Goal: Use online tool/utility: Utilize a website feature to perform a specific function

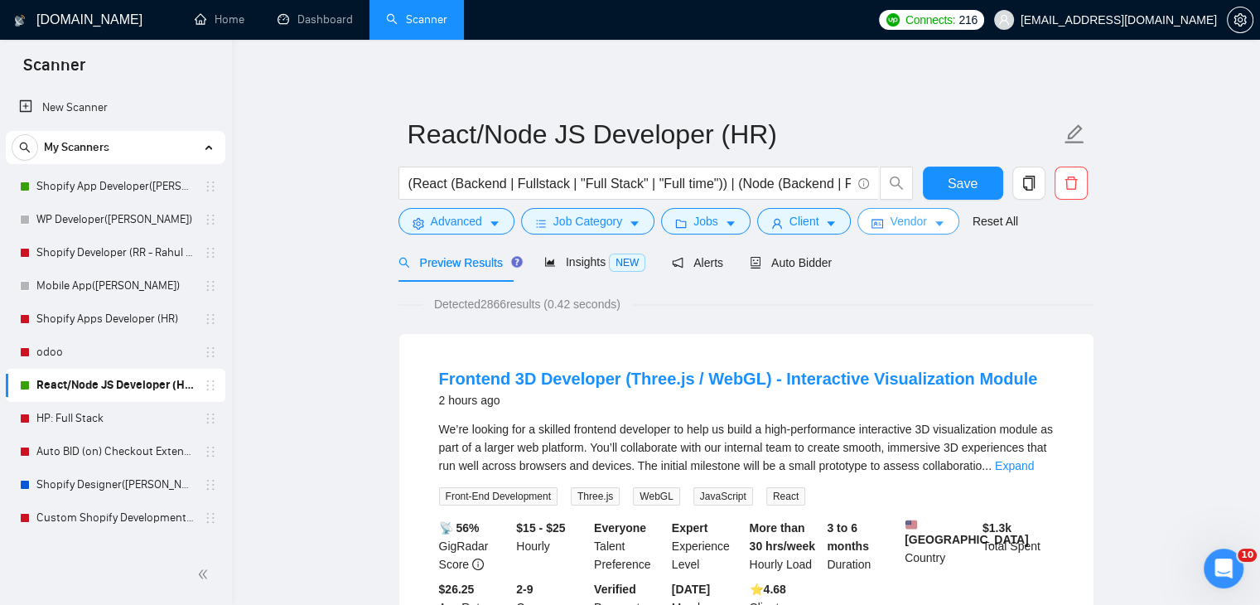
click at [905, 220] on span "Vendor" at bounding box center [908, 221] width 36 height 18
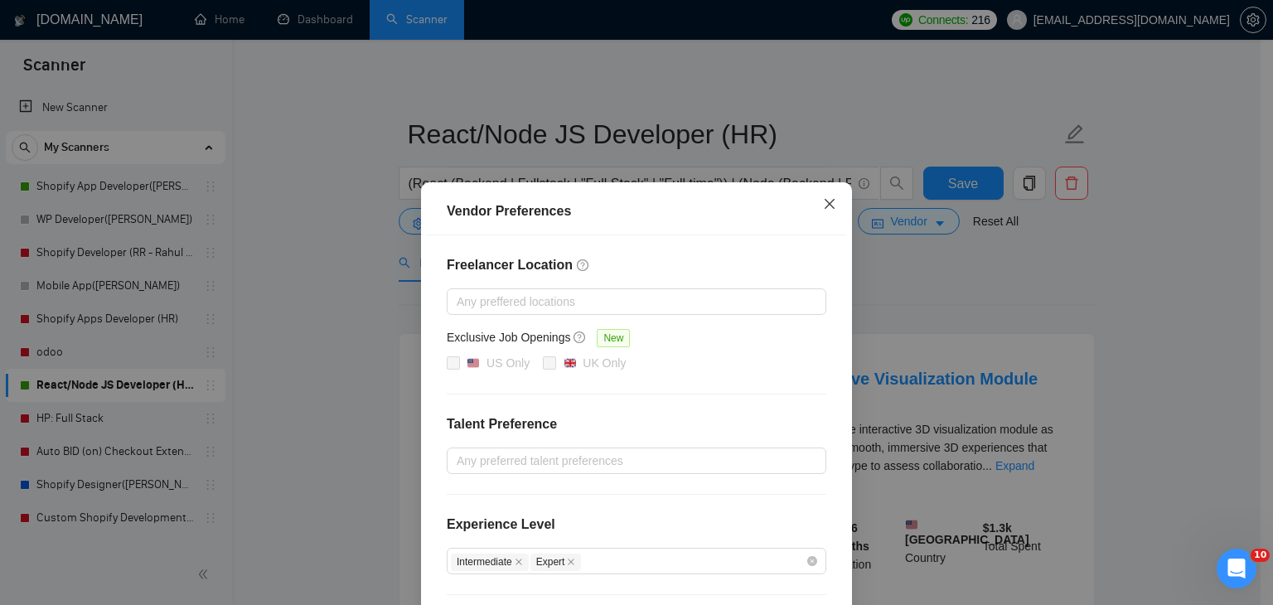
drag, startPoint x: 829, startPoint y: 206, endPoint x: 842, endPoint y: 210, distance: 13.7
click at [826, 206] on icon "close" at bounding box center [829, 203] width 13 height 13
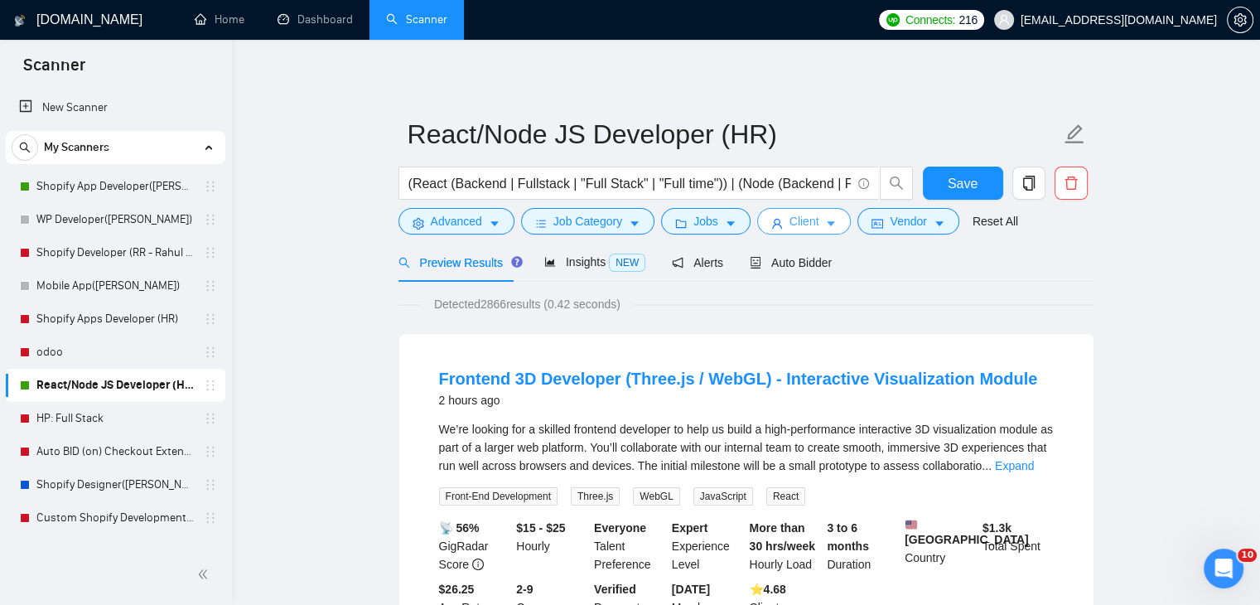
click at [812, 220] on span "Client" at bounding box center [805, 221] width 30 height 18
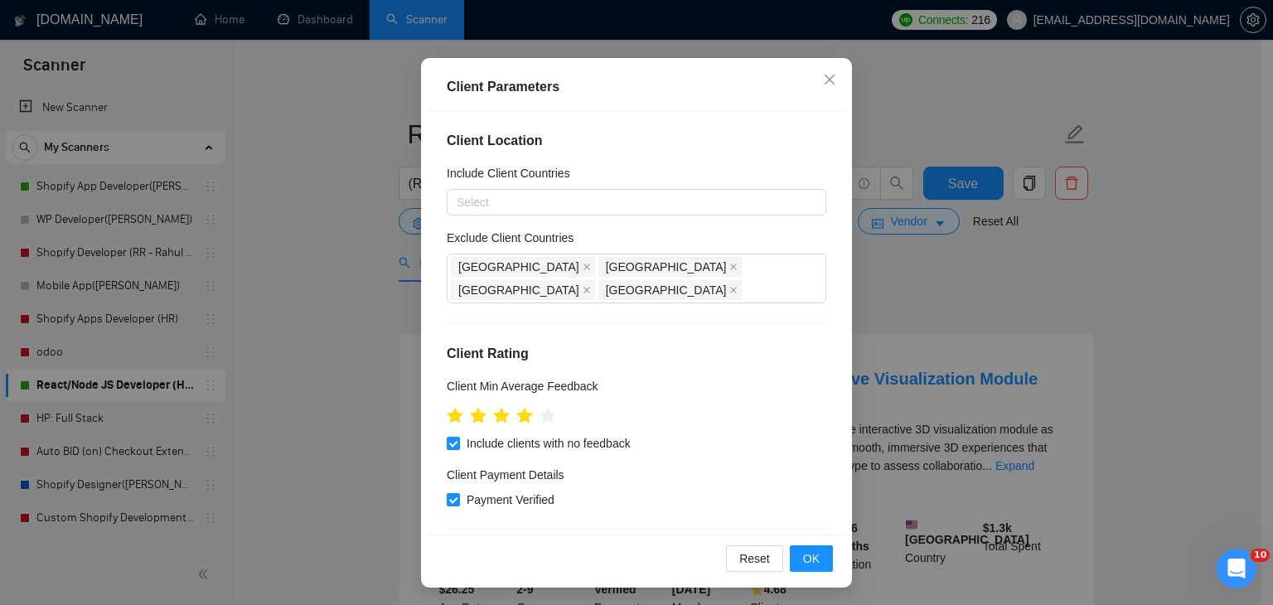
scroll to position [114, 0]
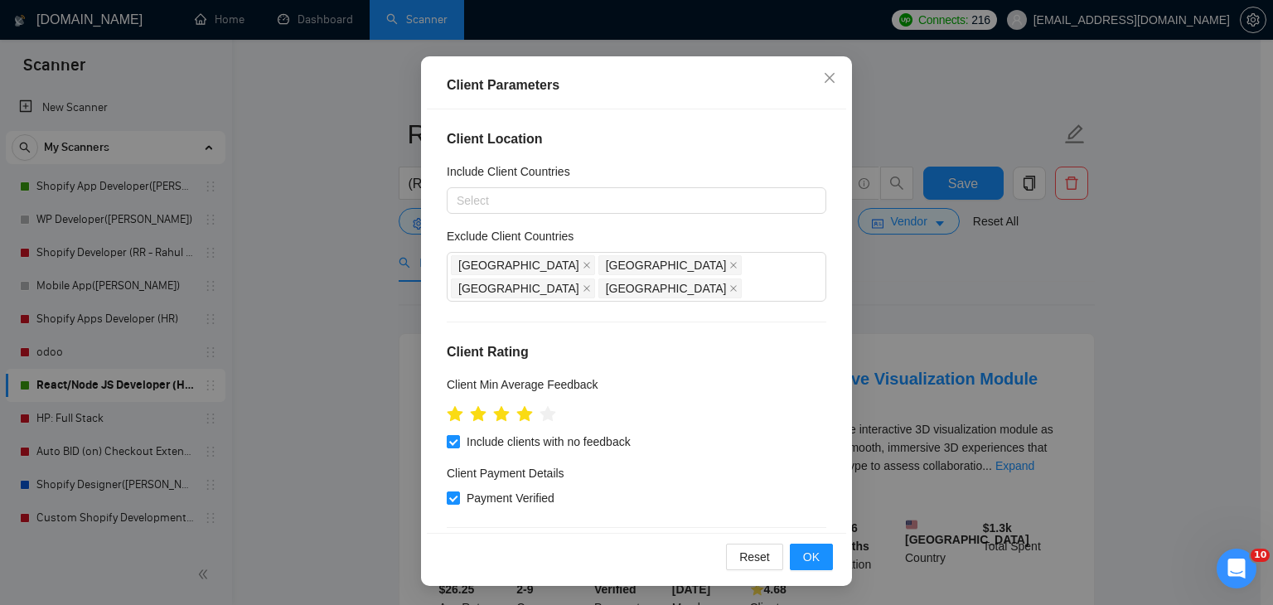
click at [1059, 276] on div "Client Parameters Client Location Include Client Countries Select Exclude Clien…" at bounding box center [636, 302] width 1273 height 605
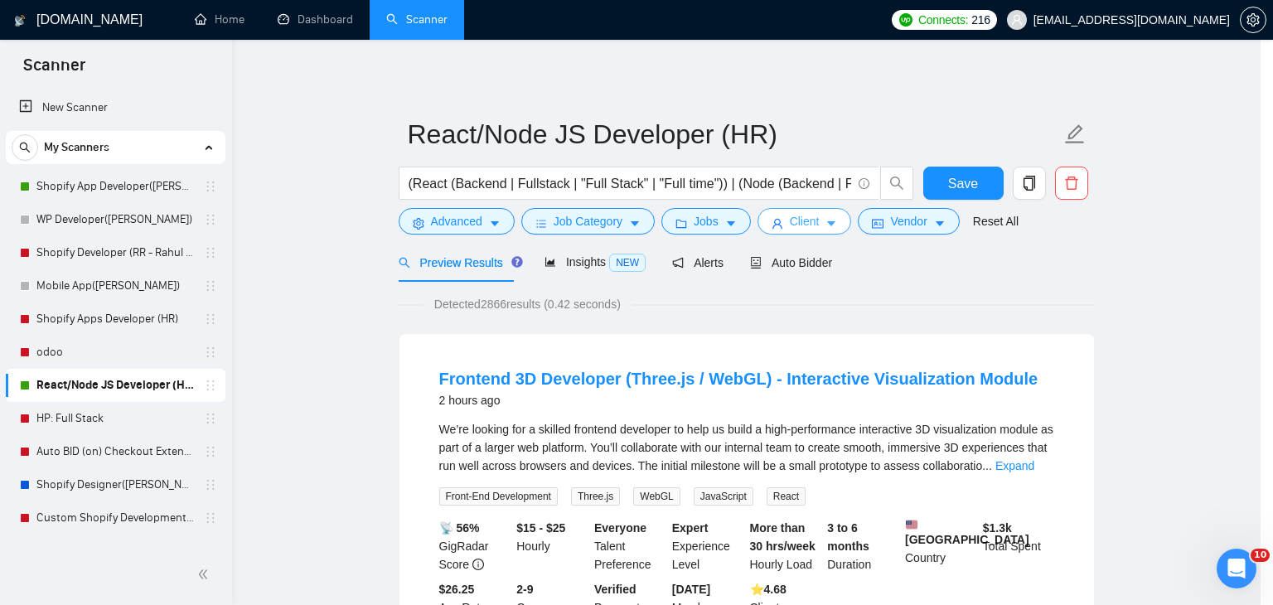
scroll to position [0, 0]
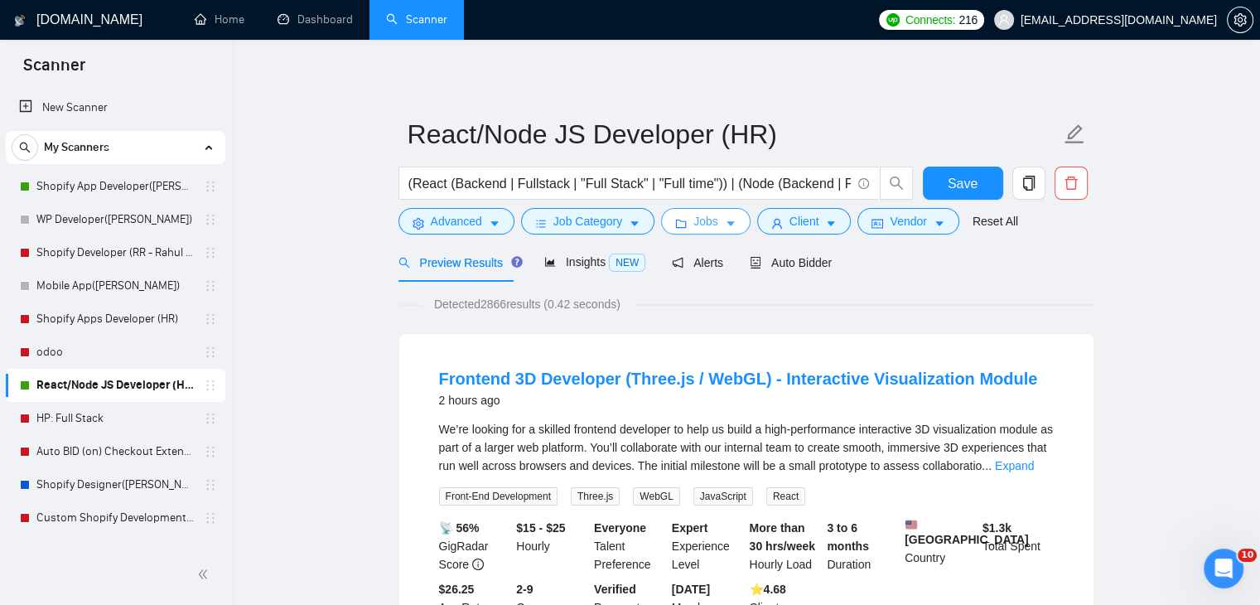
click at [709, 220] on span "Jobs" at bounding box center [706, 221] width 25 height 18
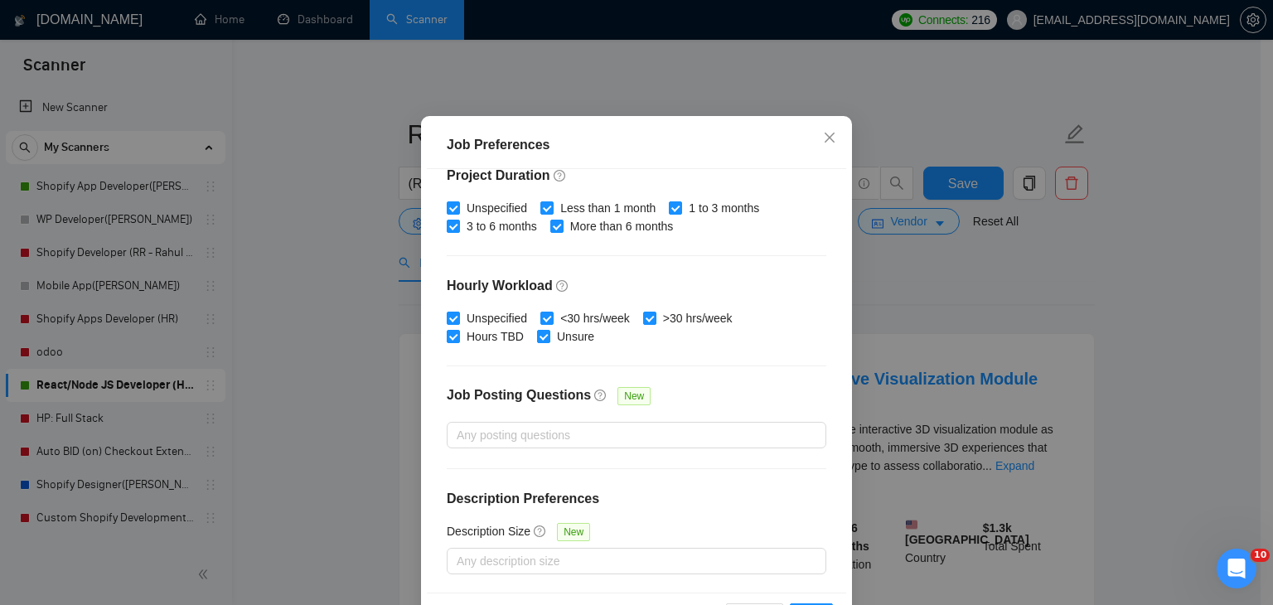
scroll to position [114, 0]
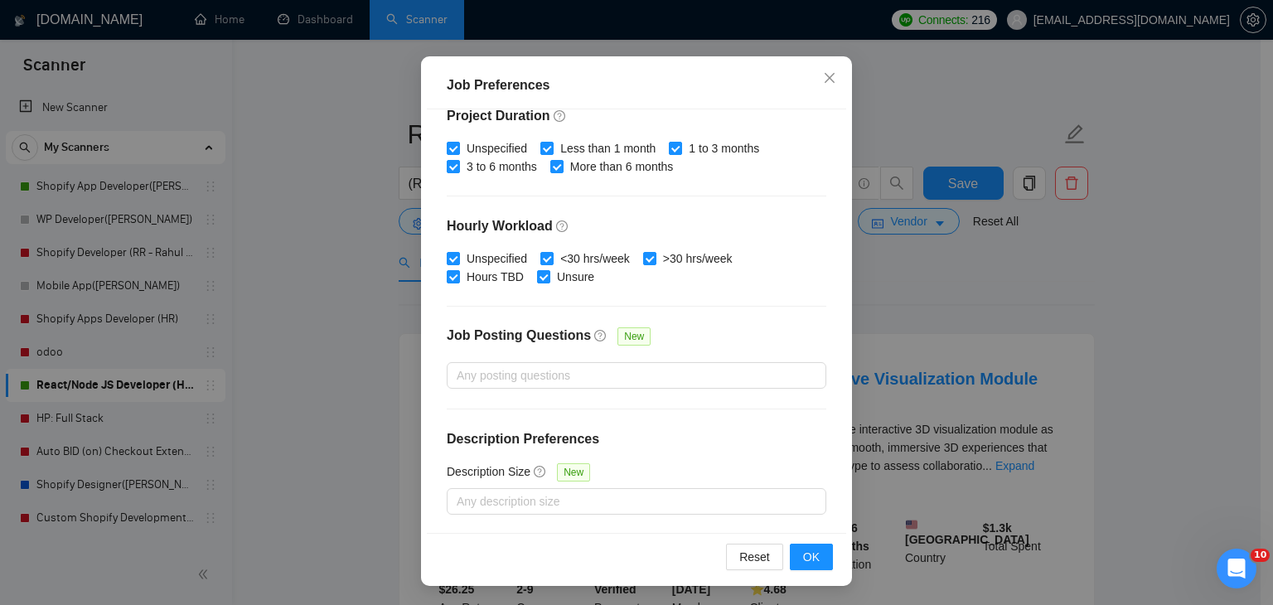
click at [1004, 255] on div "Job Preferences Budget Project Type All Fixed Price Hourly Rate Fixed Price Bud…" at bounding box center [636, 302] width 1273 height 605
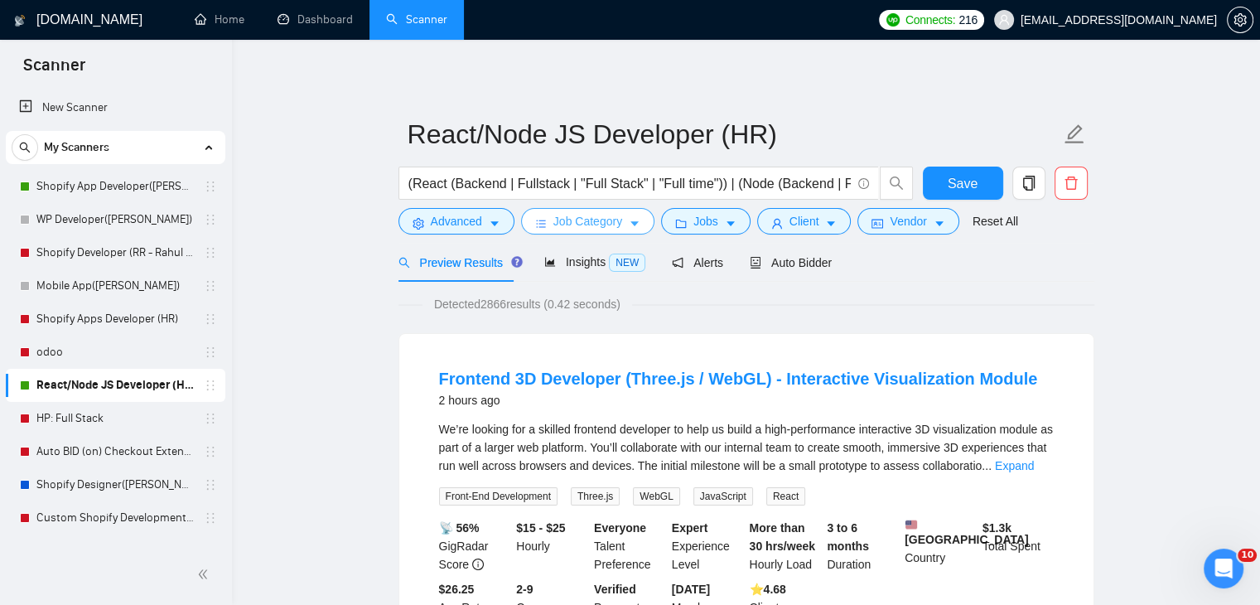
click at [597, 218] on span "Job Category" at bounding box center [588, 221] width 69 height 18
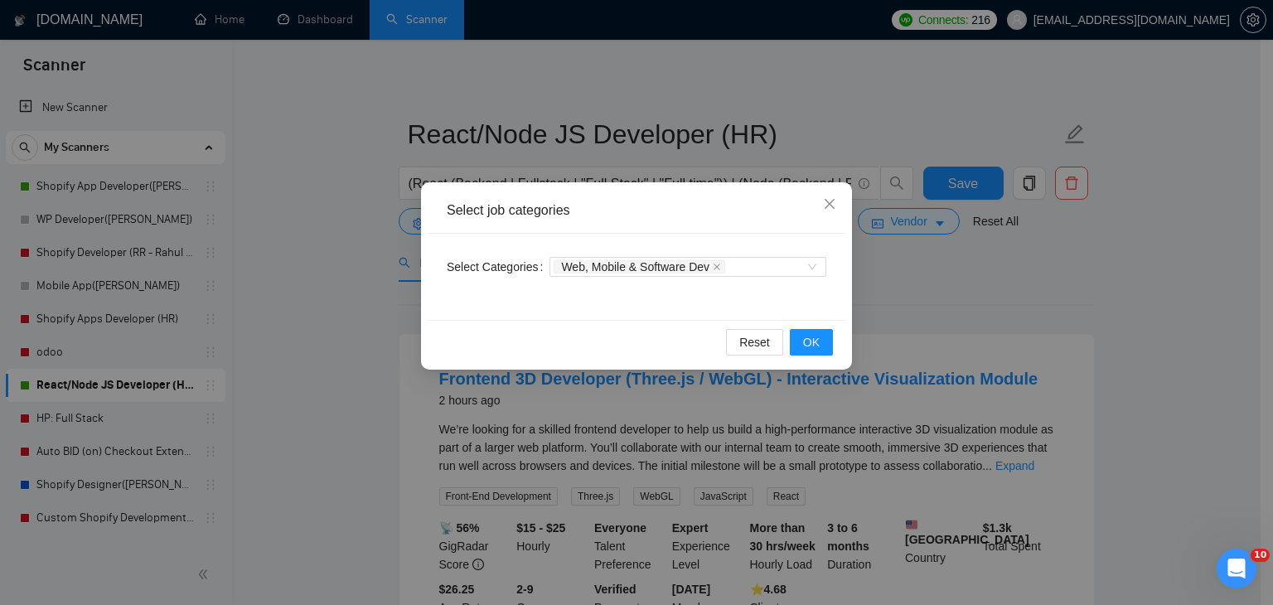
click at [265, 323] on div "Select job categories Select Categories Web, Mobile & Software Dev Reset OK" at bounding box center [636, 302] width 1273 height 605
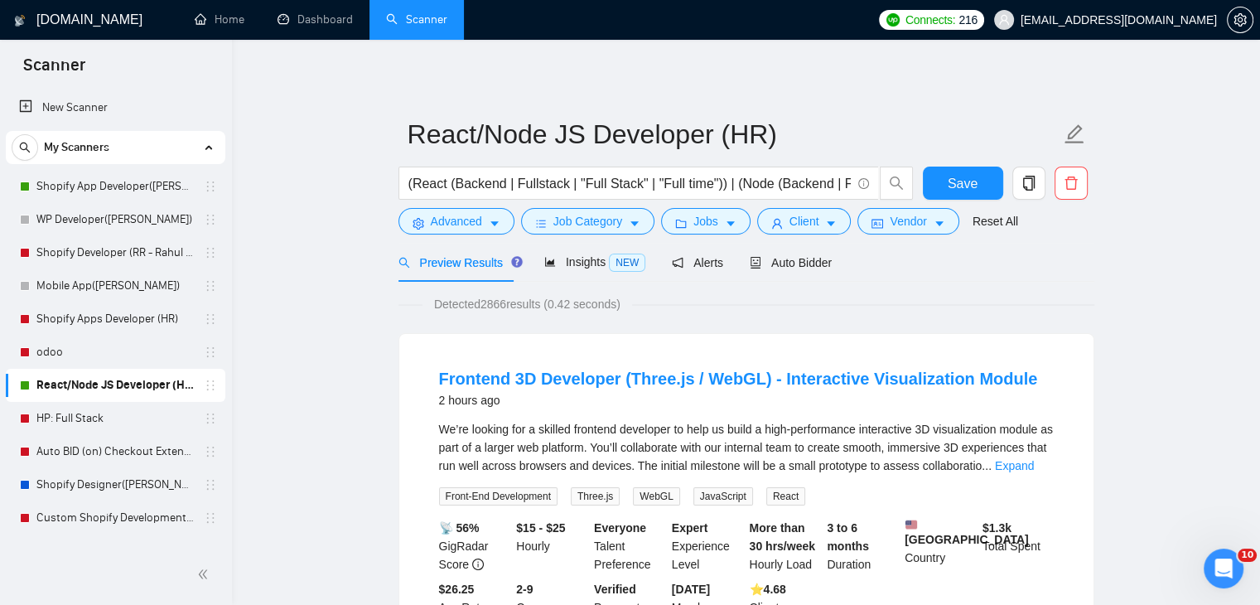
click at [464, 259] on span "Preview Results" at bounding box center [458, 262] width 119 height 13
click at [473, 220] on span "Advanced" at bounding box center [456, 221] width 51 height 18
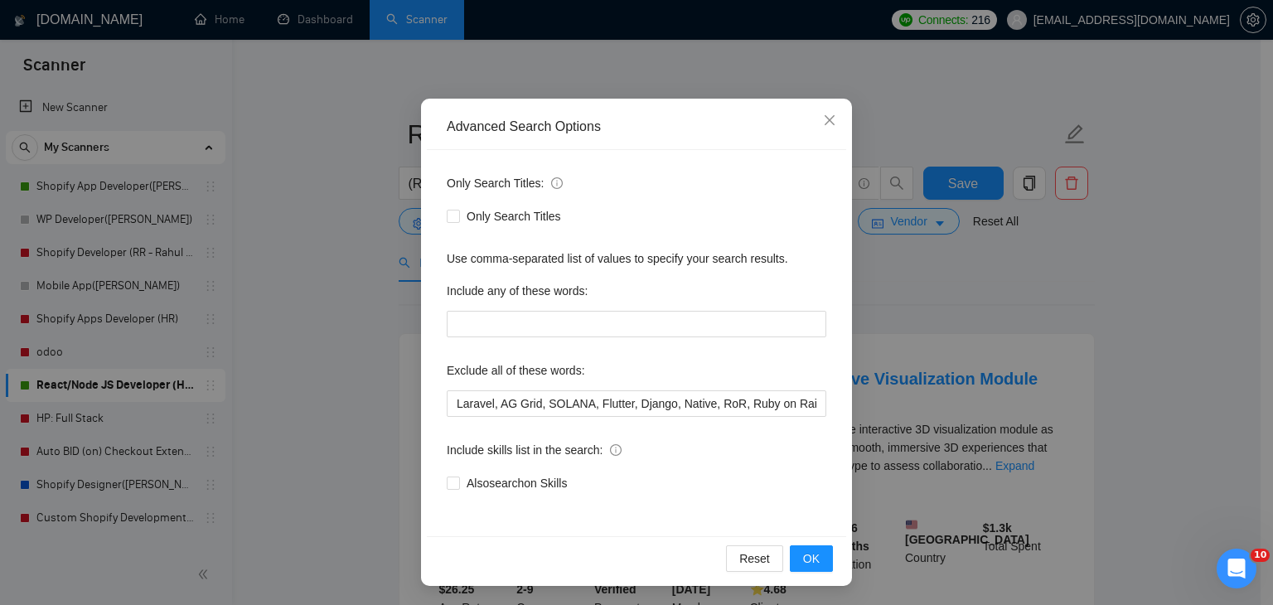
scroll to position [85, 0]
click at [818, 111] on span "Close" at bounding box center [829, 120] width 45 height 45
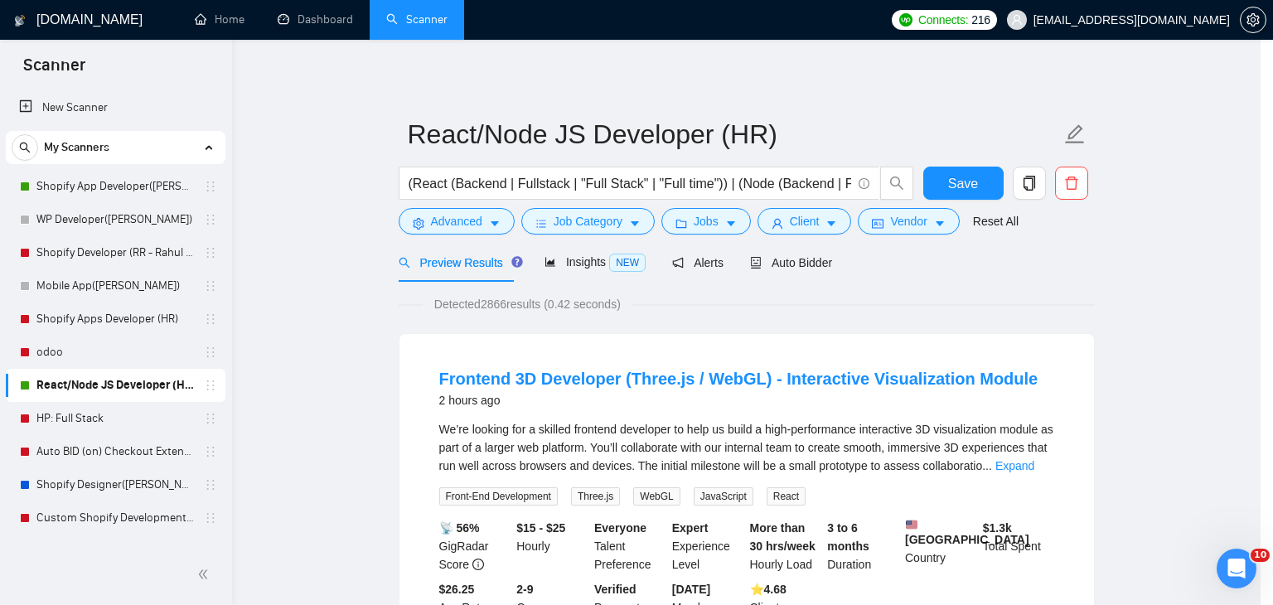
scroll to position [2, 0]
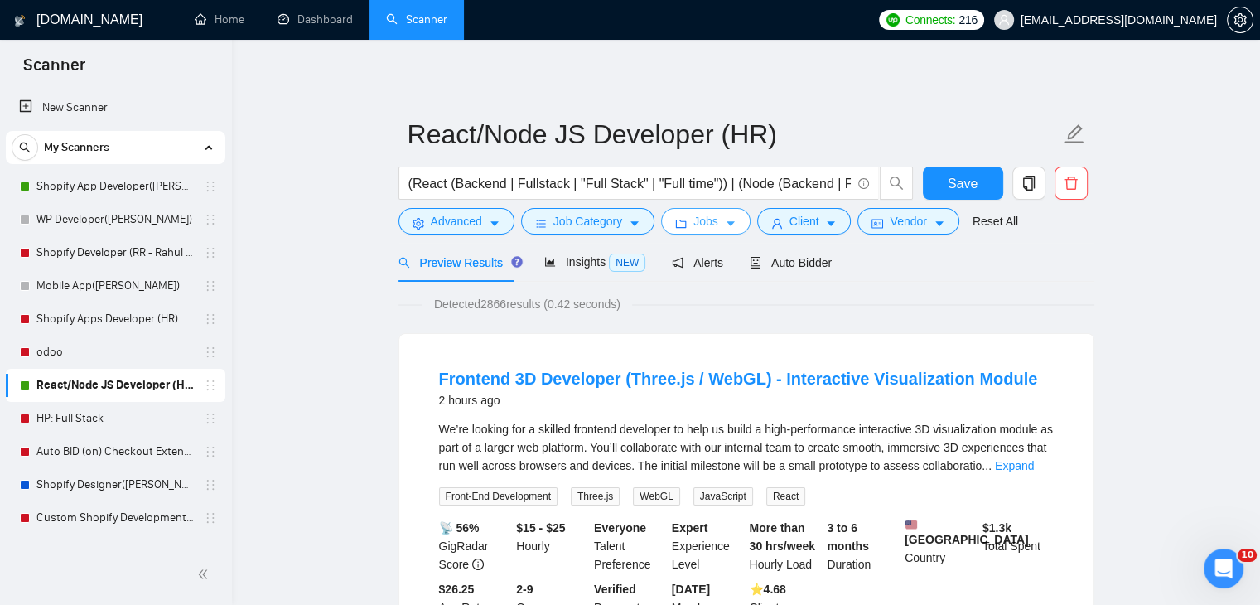
click at [718, 220] on button "Jobs" at bounding box center [705, 221] width 89 height 27
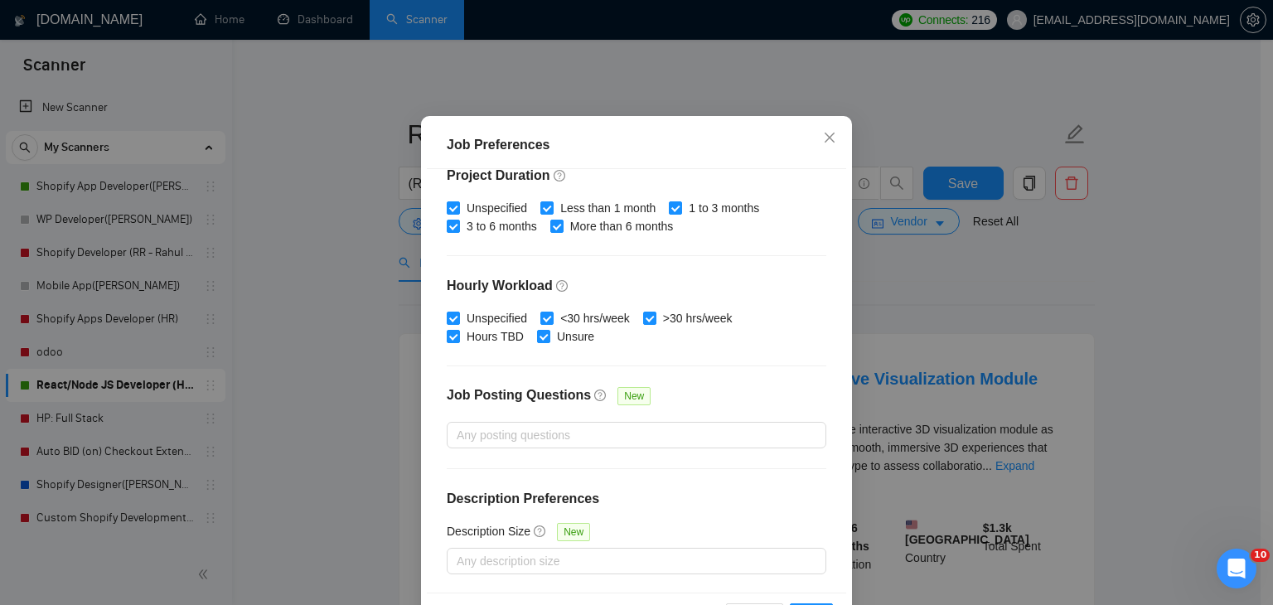
scroll to position [114, 0]
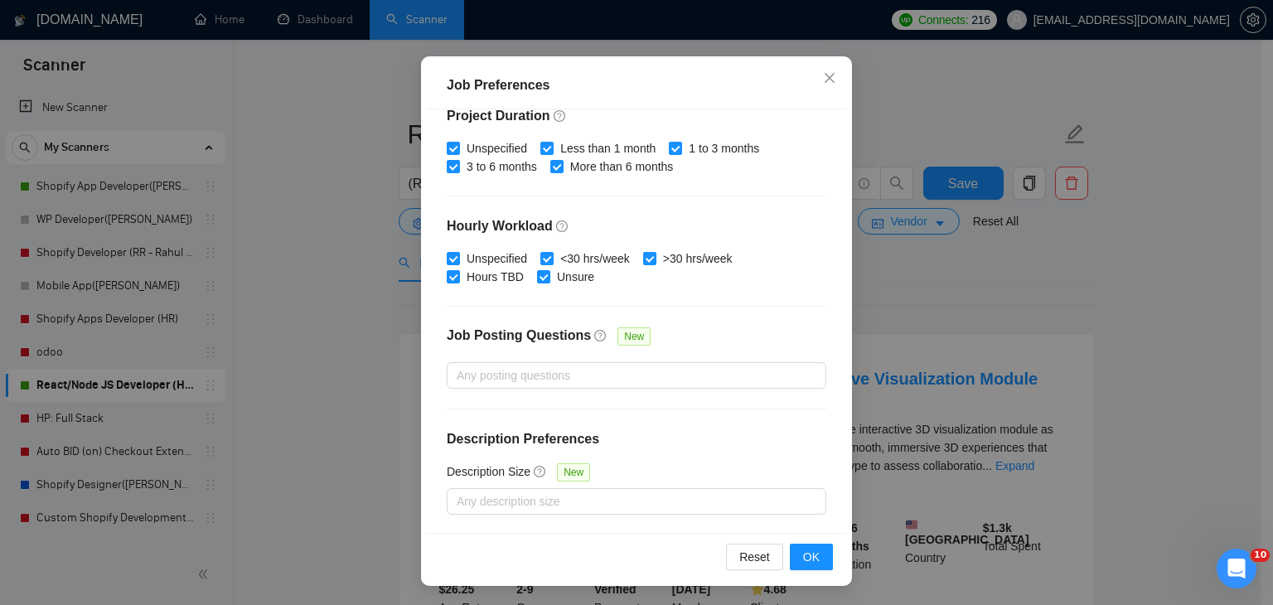
click at [903, 285] on div "Job Preferences Budget Project Type All Fixed Price Hourly Rate Fixed Price Bud…" at bounding box center [636, 302] width 1273 height 605
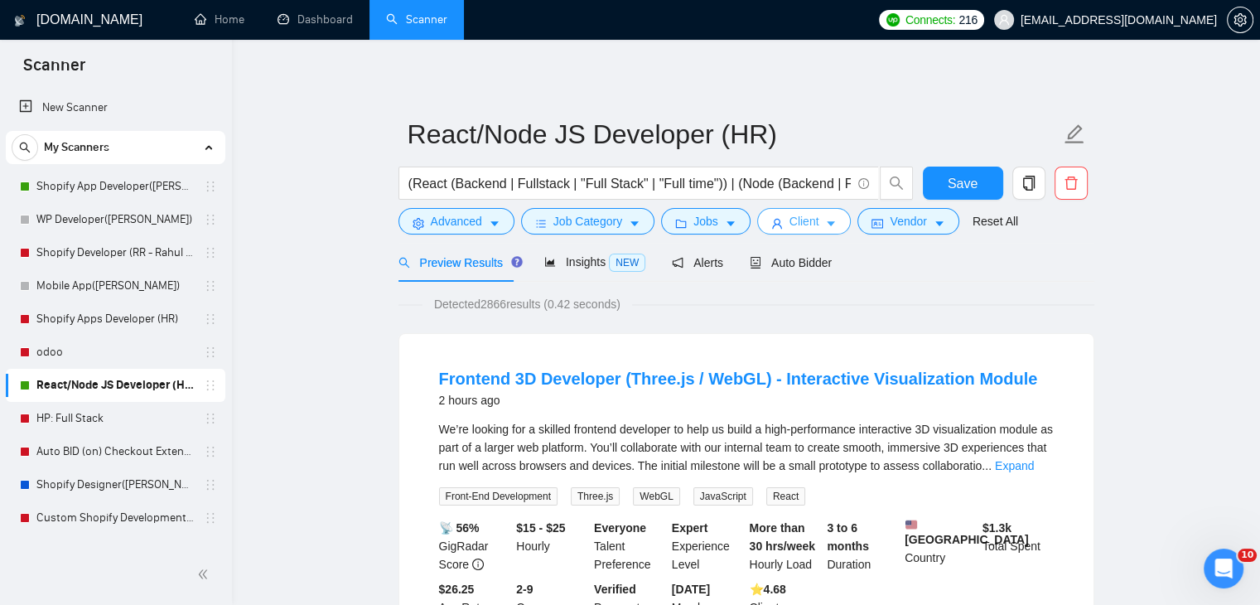
click at [804, 222] on span "Client" at bounding box center [805, 221] width 30 height 18
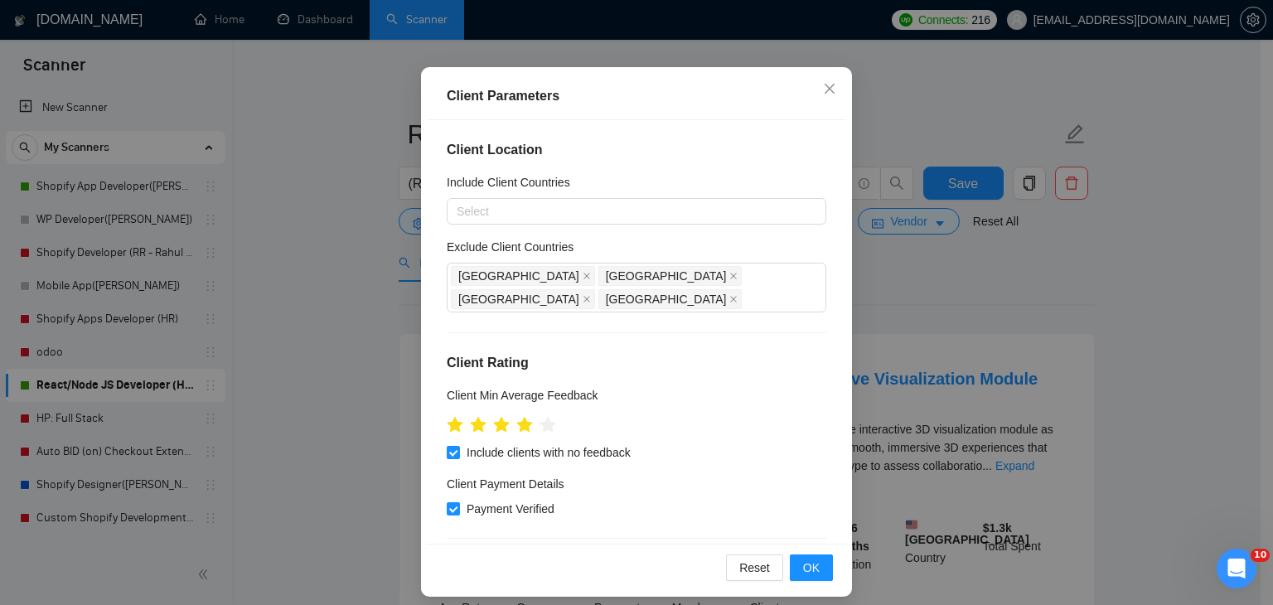
scroll to position [114, 0]
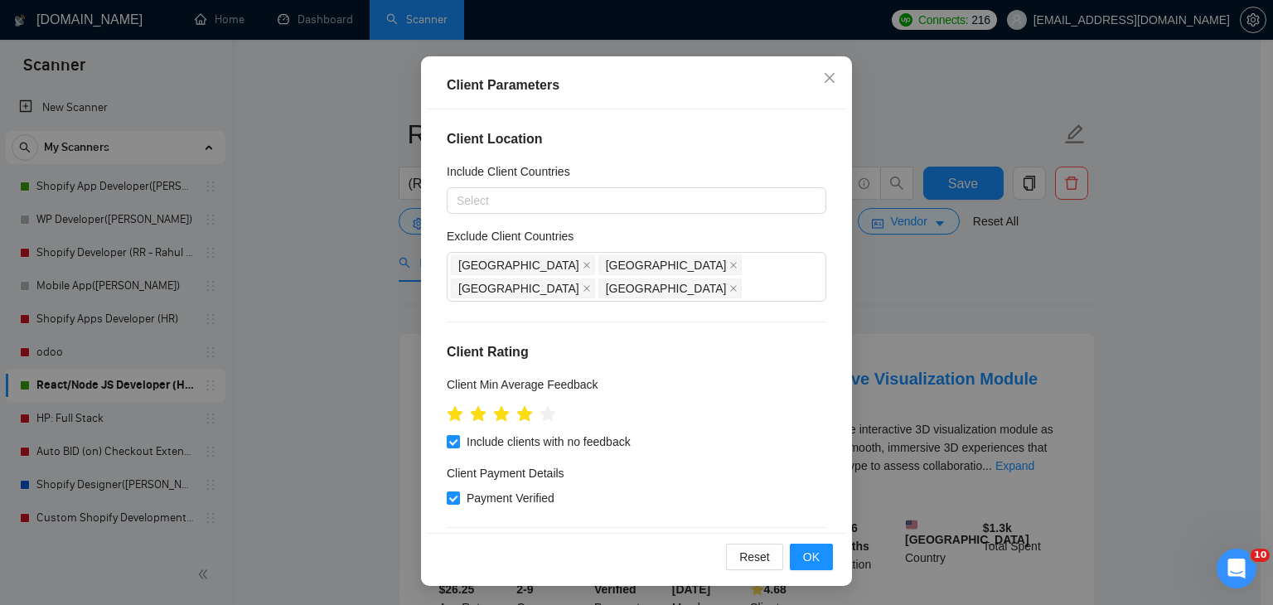
drag, startPoint x: 668, startPoint y: 389, endPoint x: 699, endPoint y: 293, distance: 101.1
click at [700, 293] on div "Client Location Include Client Countries Select Exclude Client Countries [GEOGR…" at bounding box center [636, 320] width 419 height 423
drag, startPoint x: 944, startPoint y: 283, endPoint x: 923, endPoint y: 260, distance: 30.5
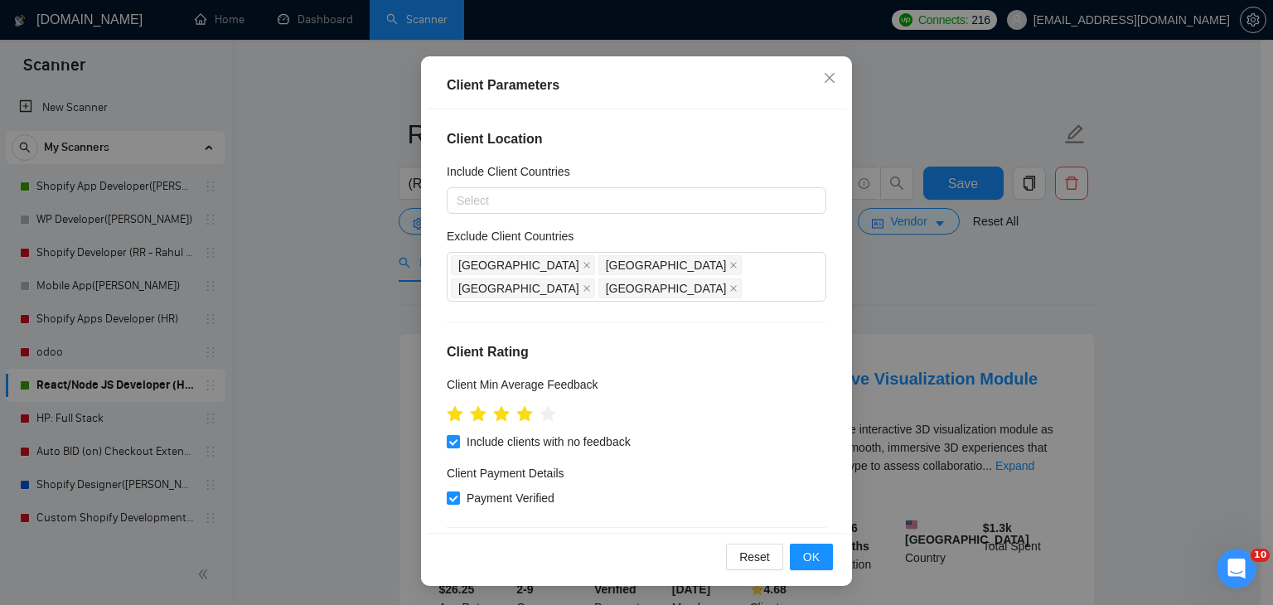
click at [943, 280] on div "Client Parameters Client Location Include Client Countries Select Exclude Clien…" at bounding box center [636, 302] width 1273 height 605
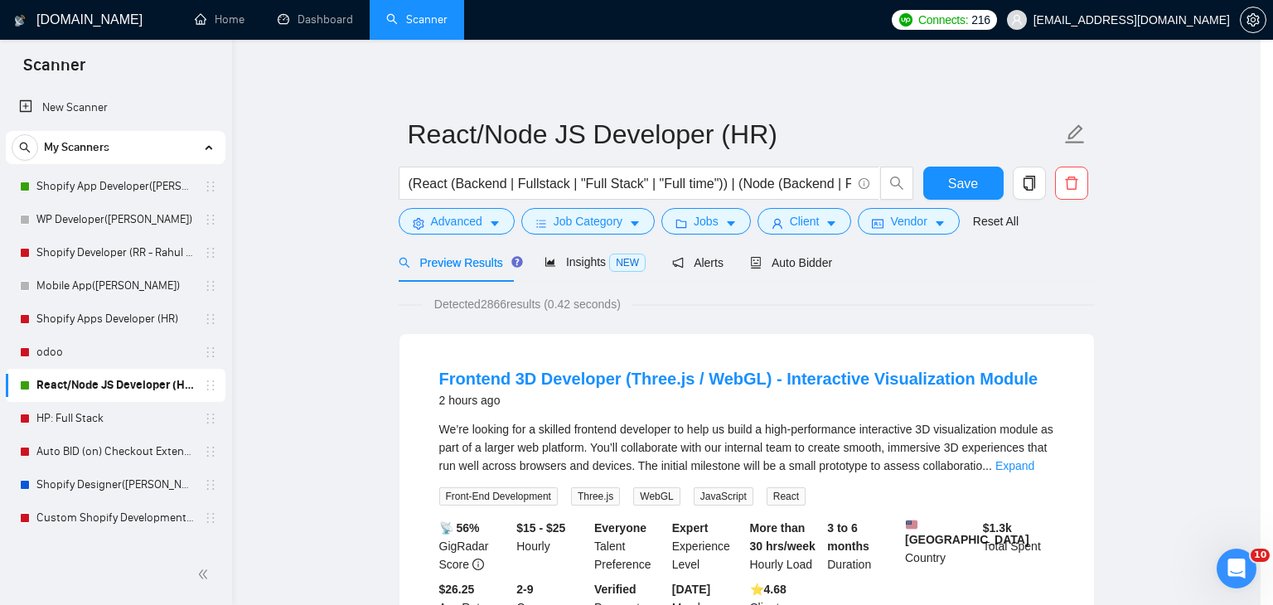
scroll to position [43, 0]
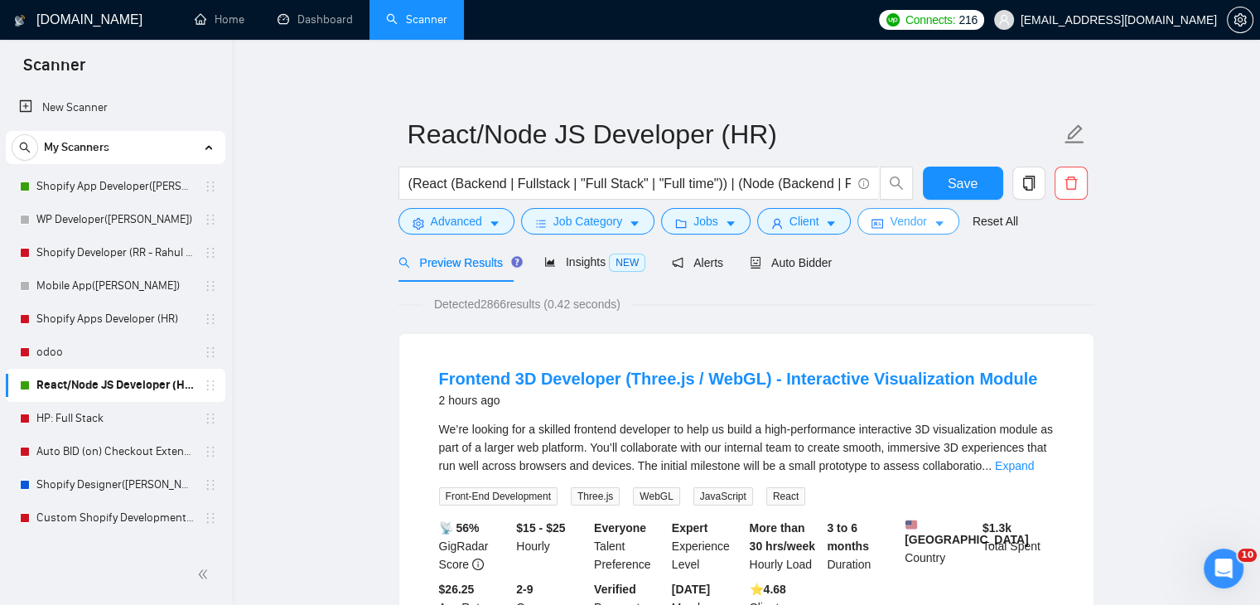
click at [900, 220] on span "Vendor" at bounding box center [908, 221] width 36 height 18
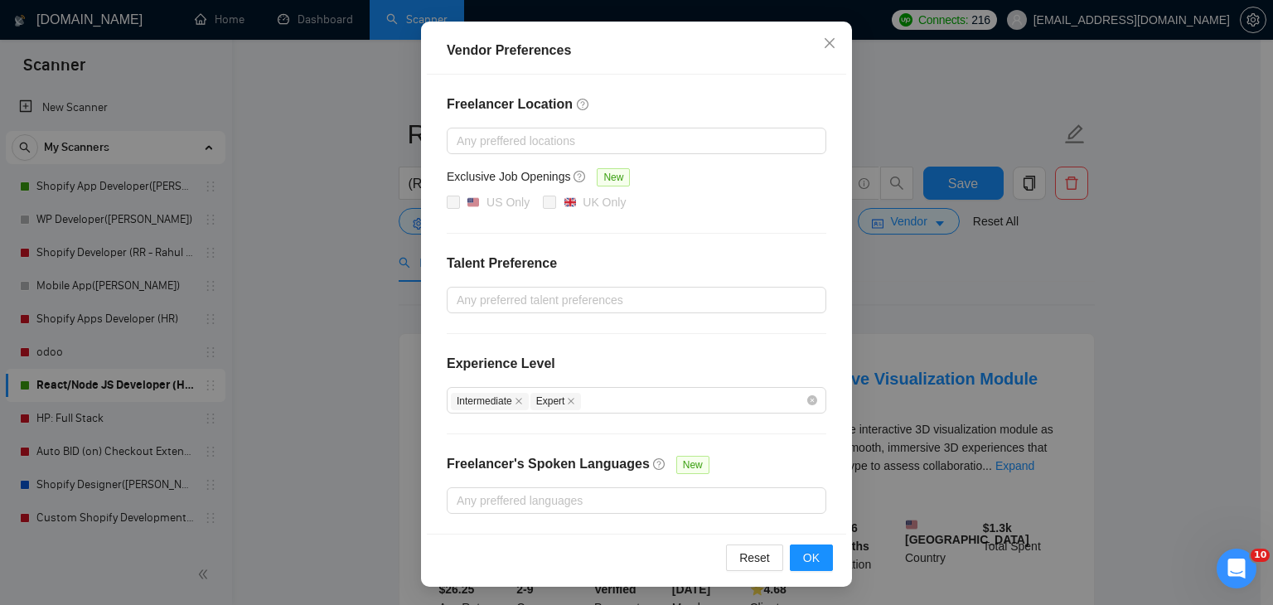
click at [963, 326] on div "Vendor Preferences Freelancer Location Any preffered locations Exclusive Job Op…" at bounding box center [636, 302] width 1273 height 605
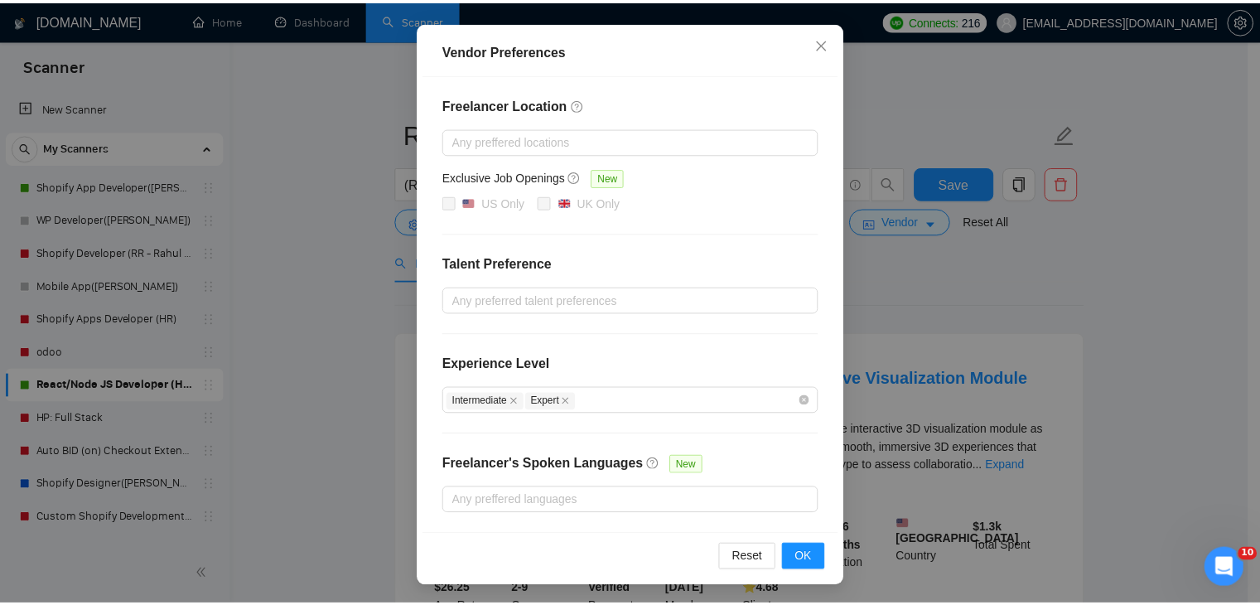
scroll to position [78, 0]
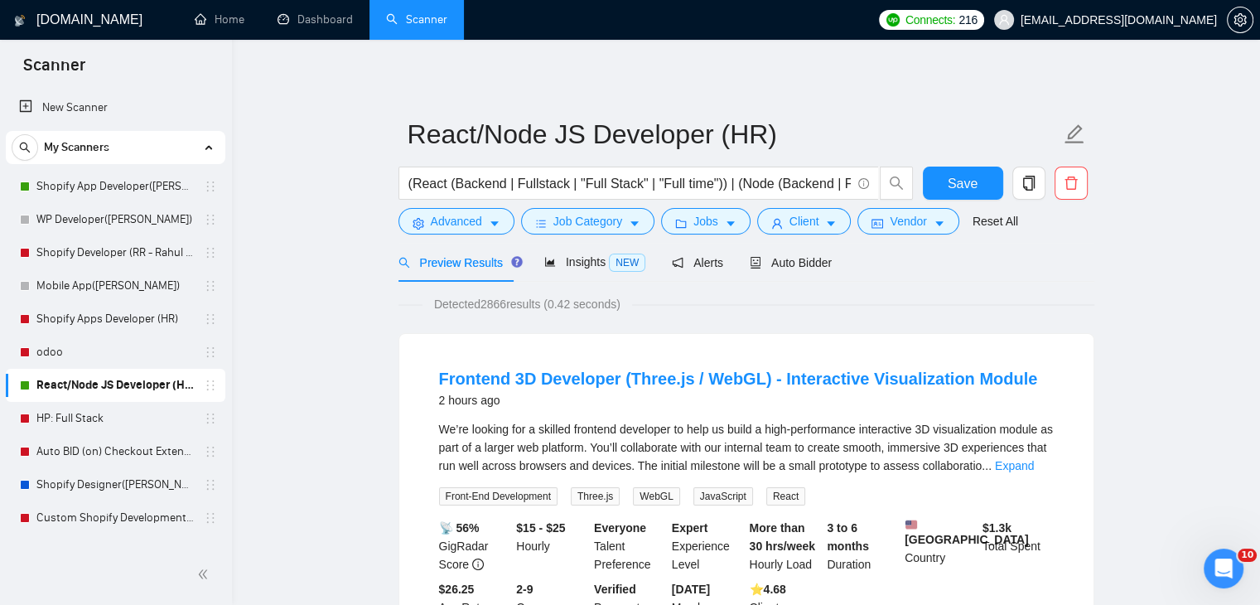
click at [590, 263] on span "Insights NEW" at bounding box center [594, 261] width 101 height 13
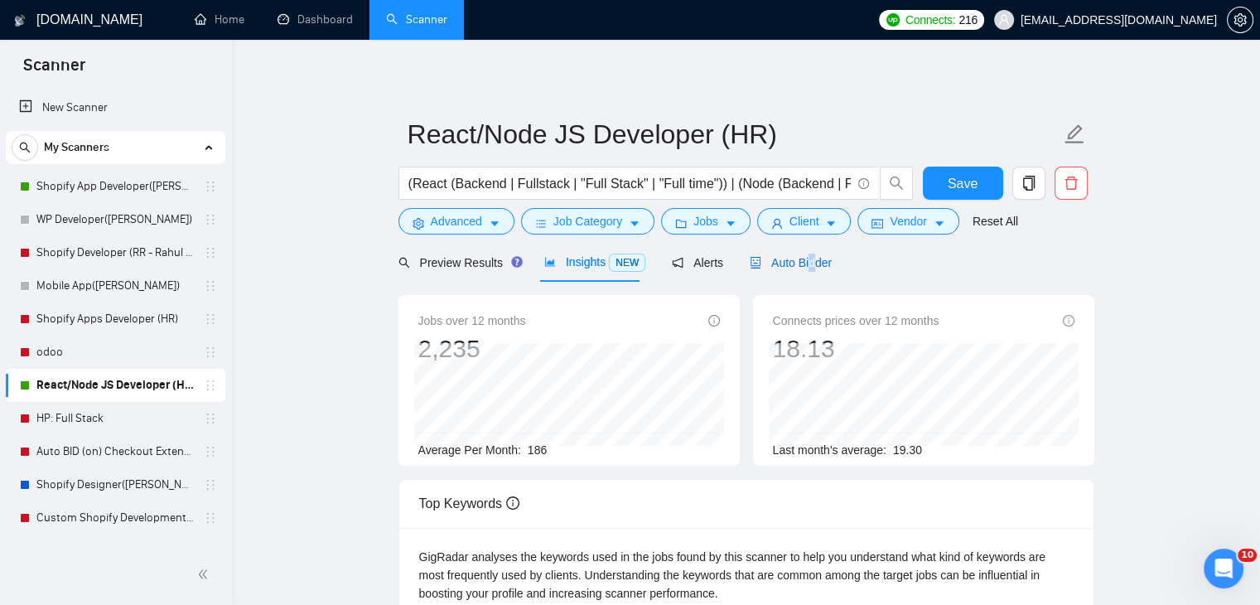
click at [805, 264] on span "Auto Bidder" at bounding box center [791, 262] width 82 height 13
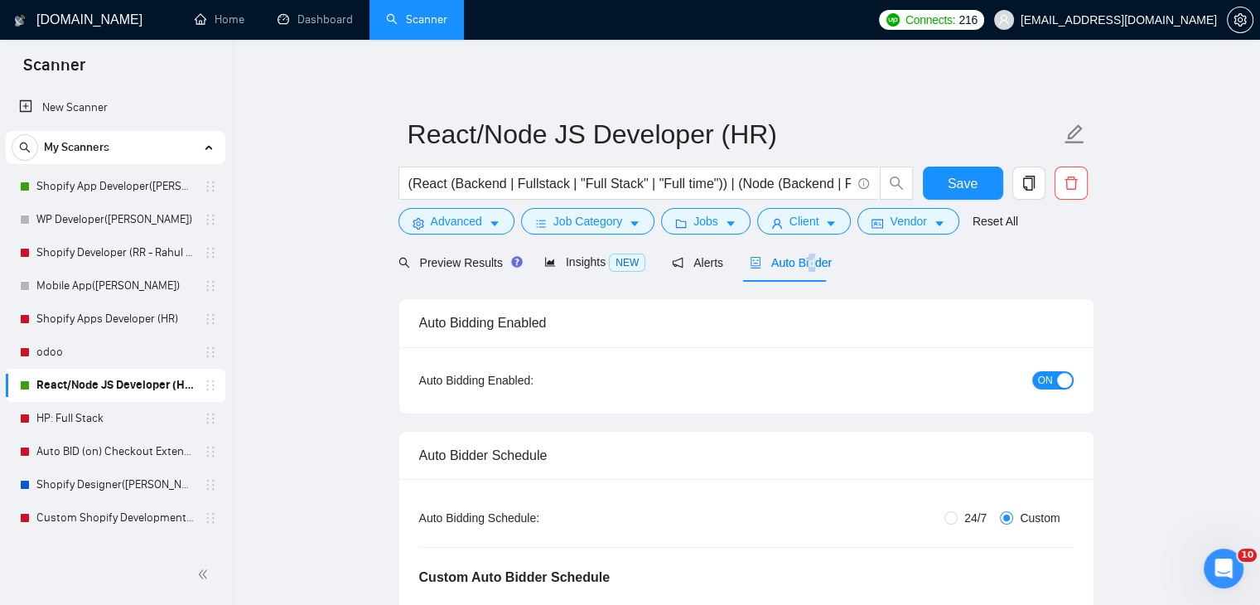
checkbox input "true"
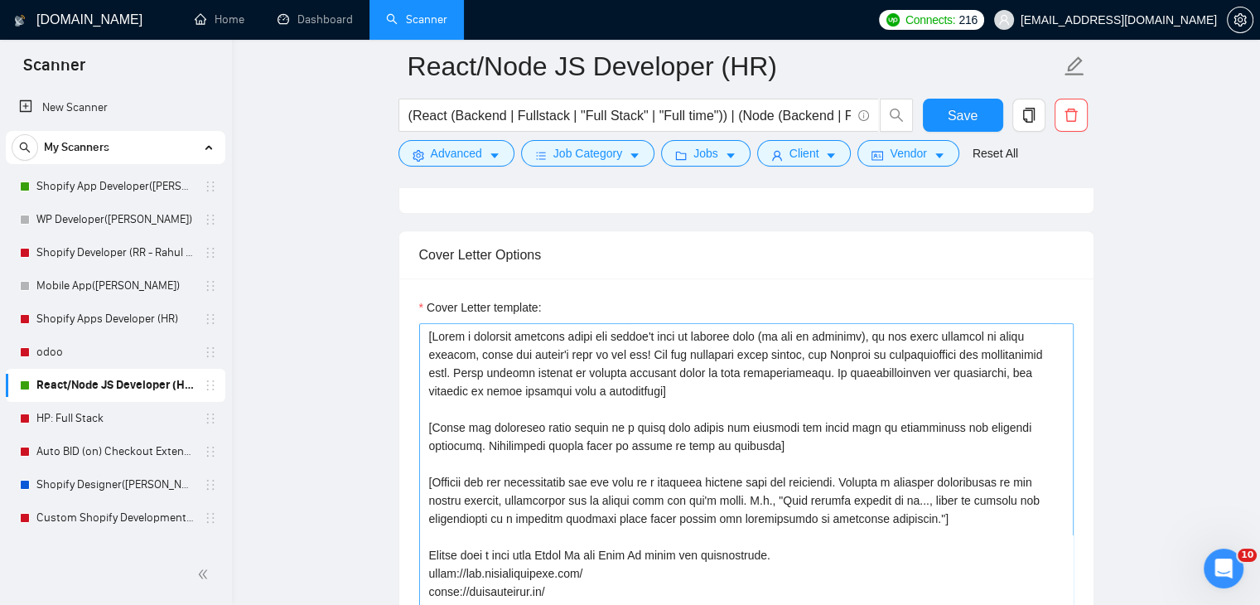
scroll to position [1077, 0]
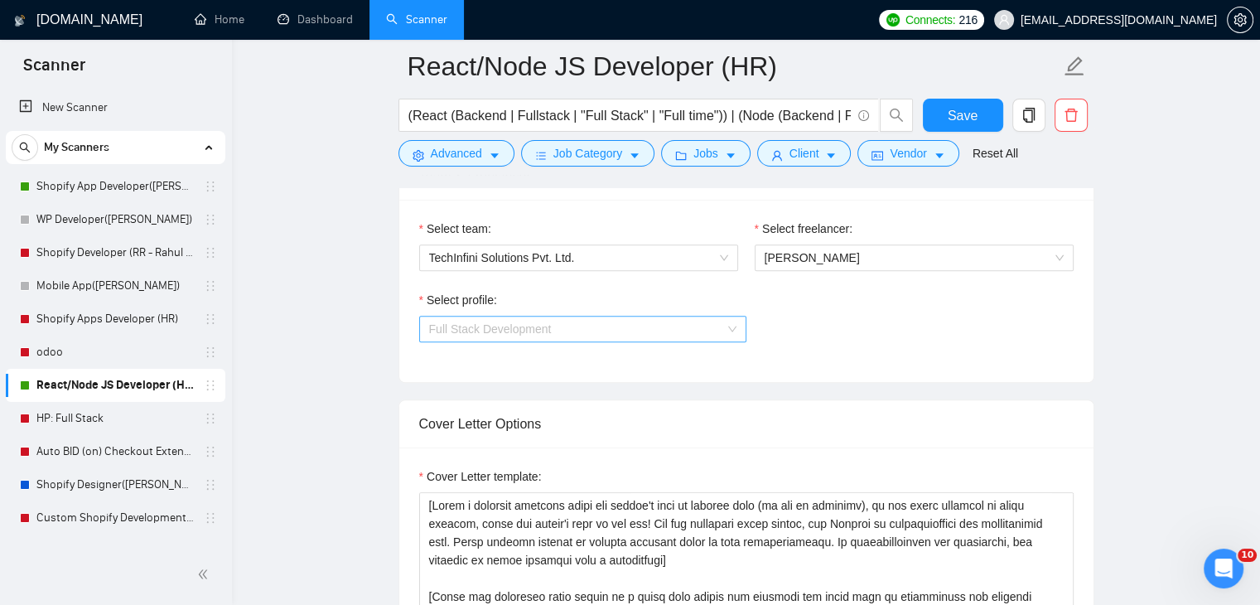
click at [706, 321] on span "Full Stack Development" at bounding box center [582, 329] width 307 height 25
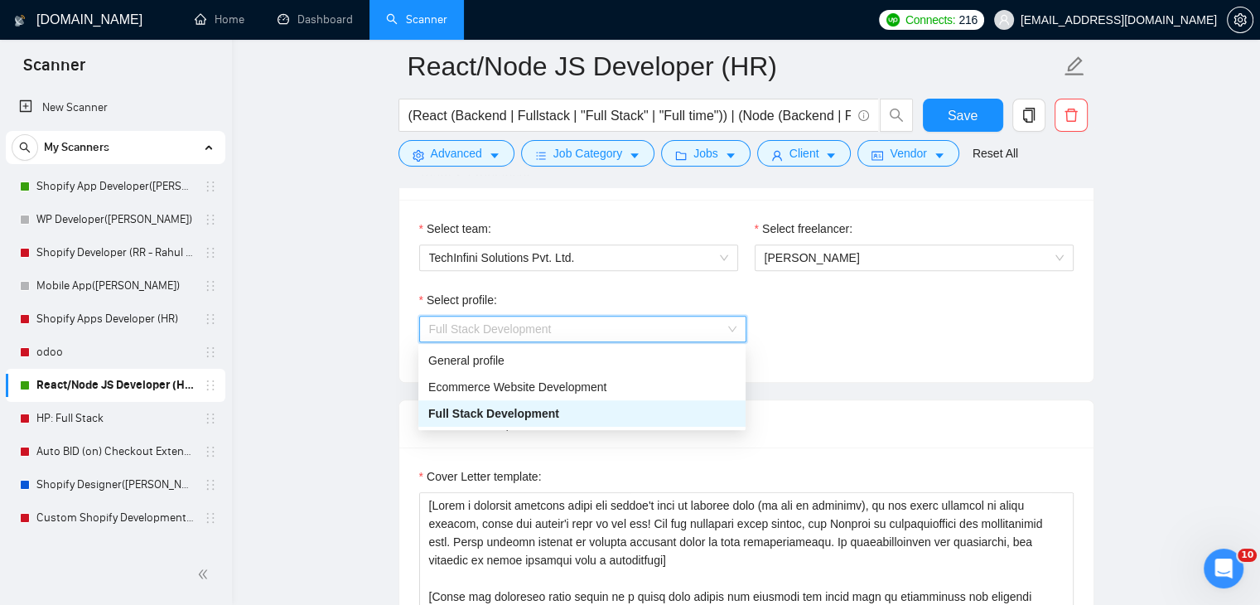
click at [706, 321] on span "Full Stack Development" at bounding box center [582, 329] width 307 height 25
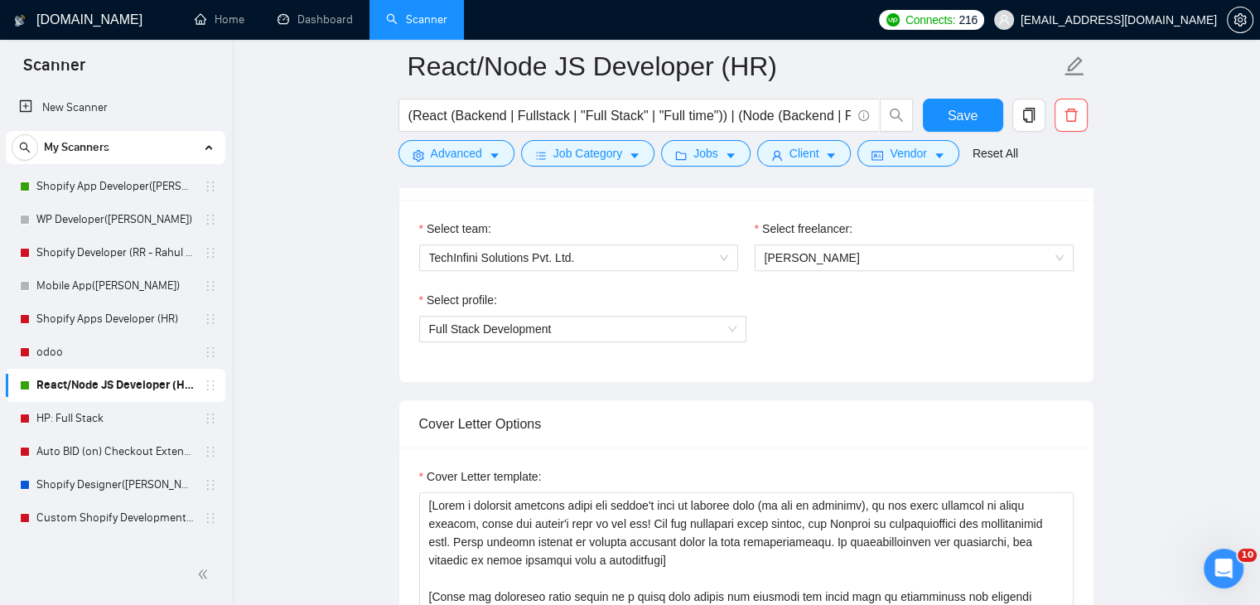
click at [950, 346] on div "Select profile: Full Stack Development" at bounding box center [746, 326] width 655 height 71
click at [623, 148] on button "Job Category" at bounding box center [587, 153] width 133 height 27
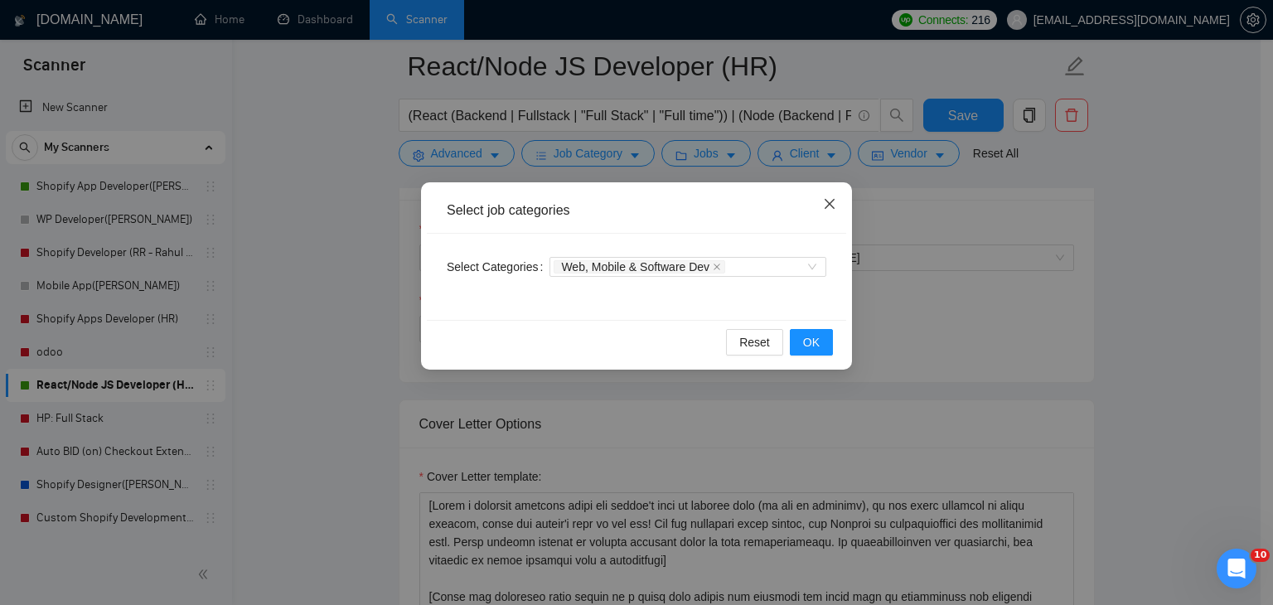
click at [829, 205] on icon "close" at bounding box center [830, 204] width 10 height 10
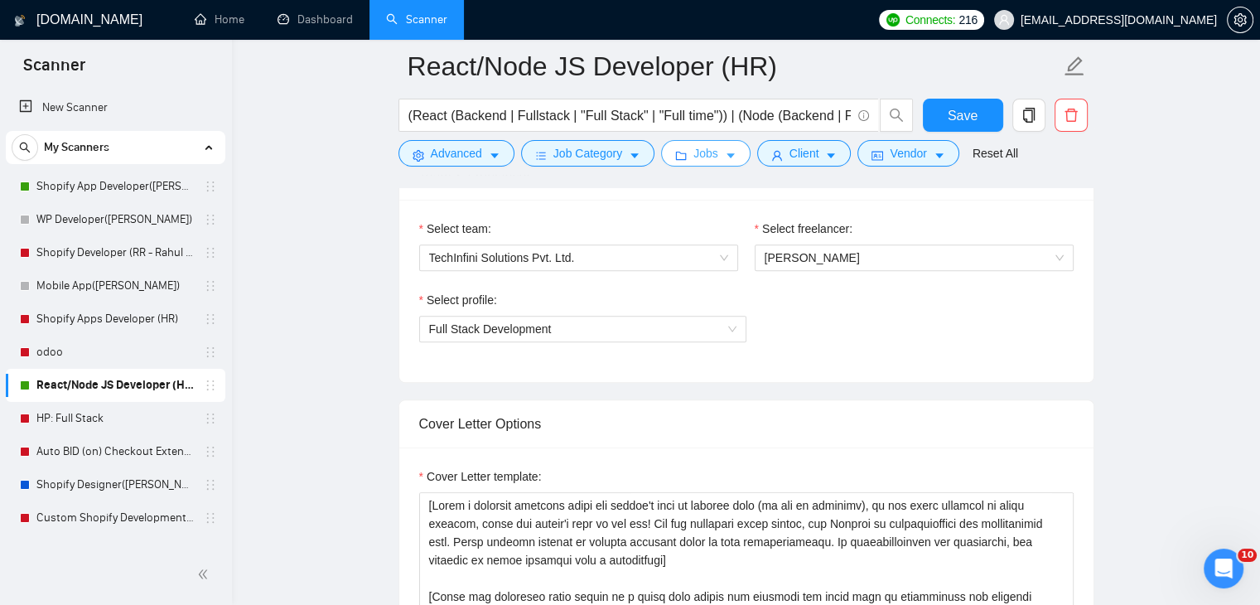
click at [709, 145] on span "Jobs" at bounding box center [706, 153] width 25 height 18
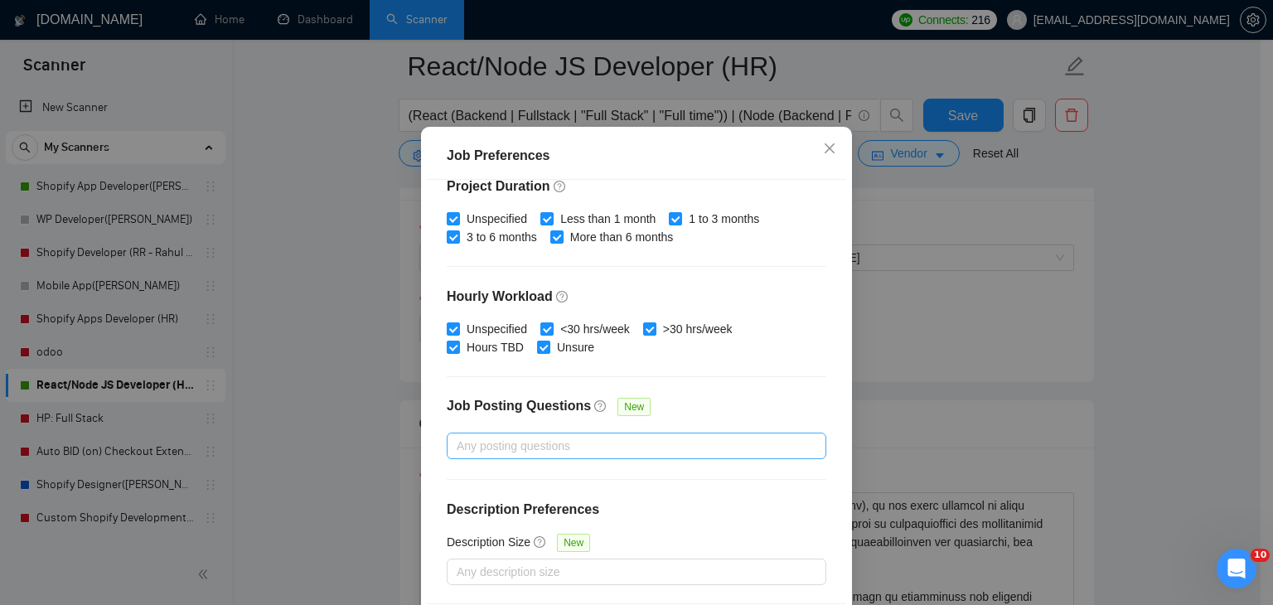
scroll to position [114, 0]
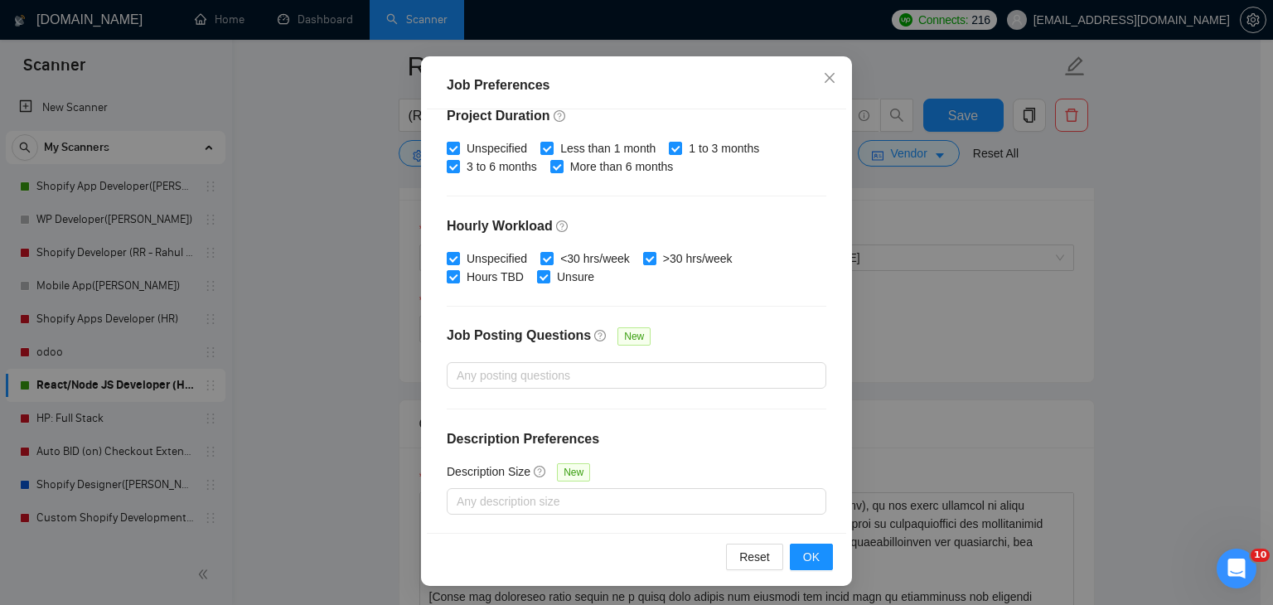
click at [726, 425] on div "Budget Project Type All Fixed Price Hourly Rate Fixed Price Budget $ 1600 Min -…" at bounding box center [636, 320] width 419 height 423
drag, startPoint x: 726, startPoint y: 329, endPoint x: 738, endPoint y: 206, distance: 123.3
click at [723, 320] on div "Budget Project Type All Fixed Price Hourly Rate Fixed Price Budget $ 1600 Min -…" at bounding box center [636, 320] width 419 height 423
click at [823, 79] on icon "close" at bounding box center [829, 77] width 13 height 13
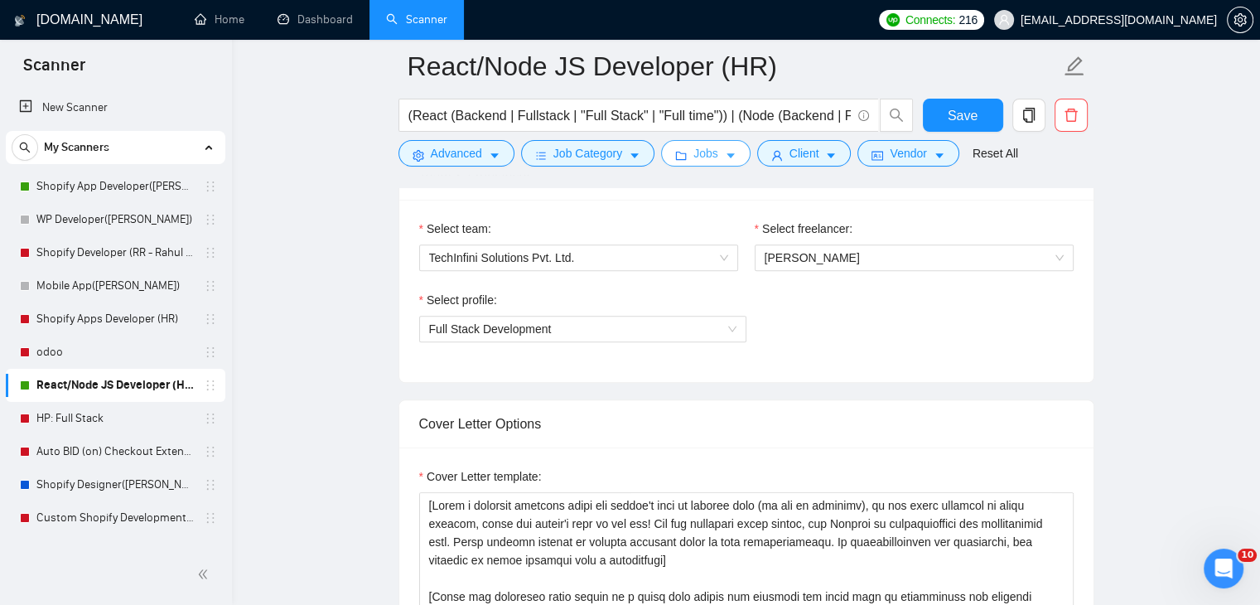
click at [706, 150] on span "Jobs" at bounding box center [706, 153] width 25 height 18
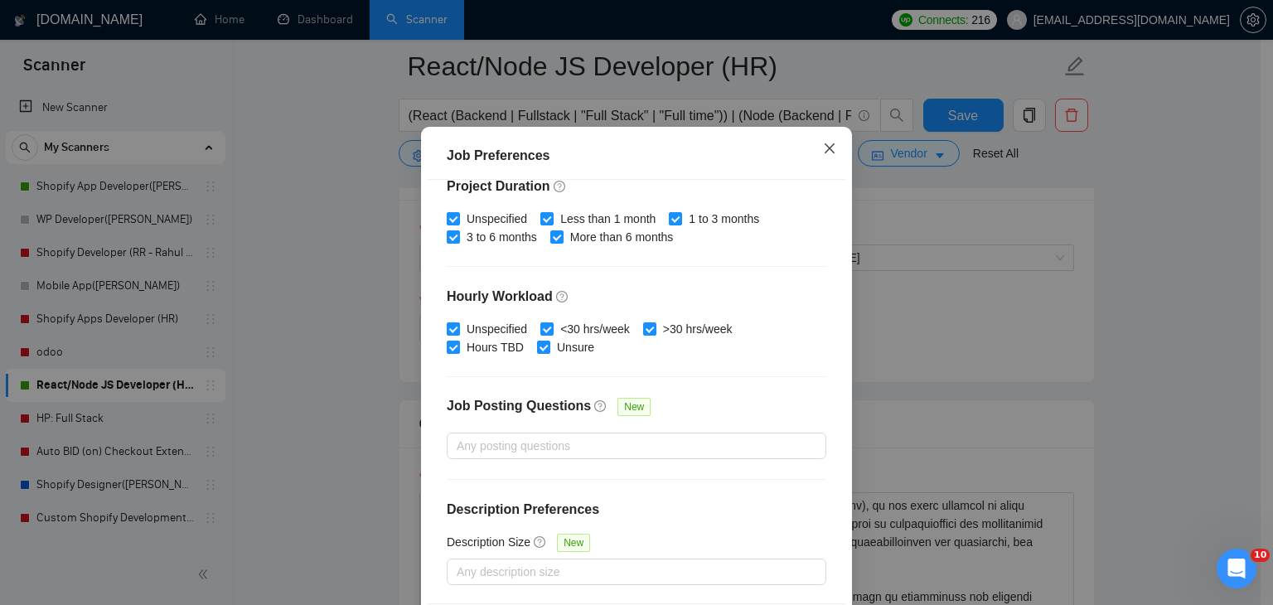
click at [825, 155] on icon "close" at bounding box center [829, 148] width 13 height 13
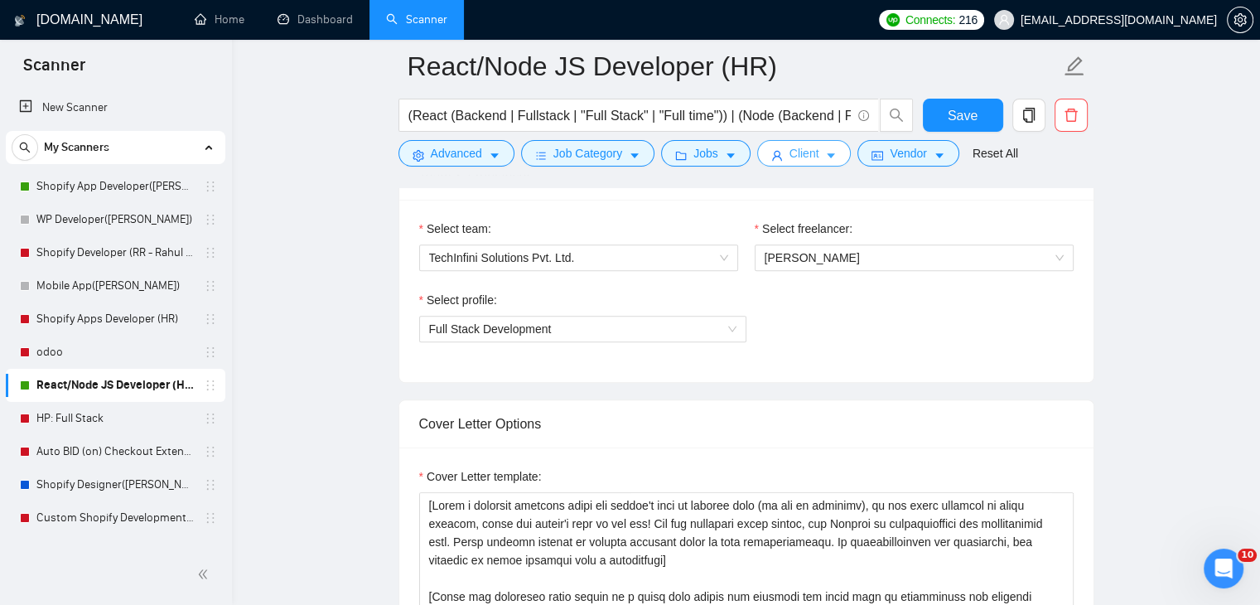
click at [812, 154] on span "Client" at bounding box center [805, 153] width 30 height 18
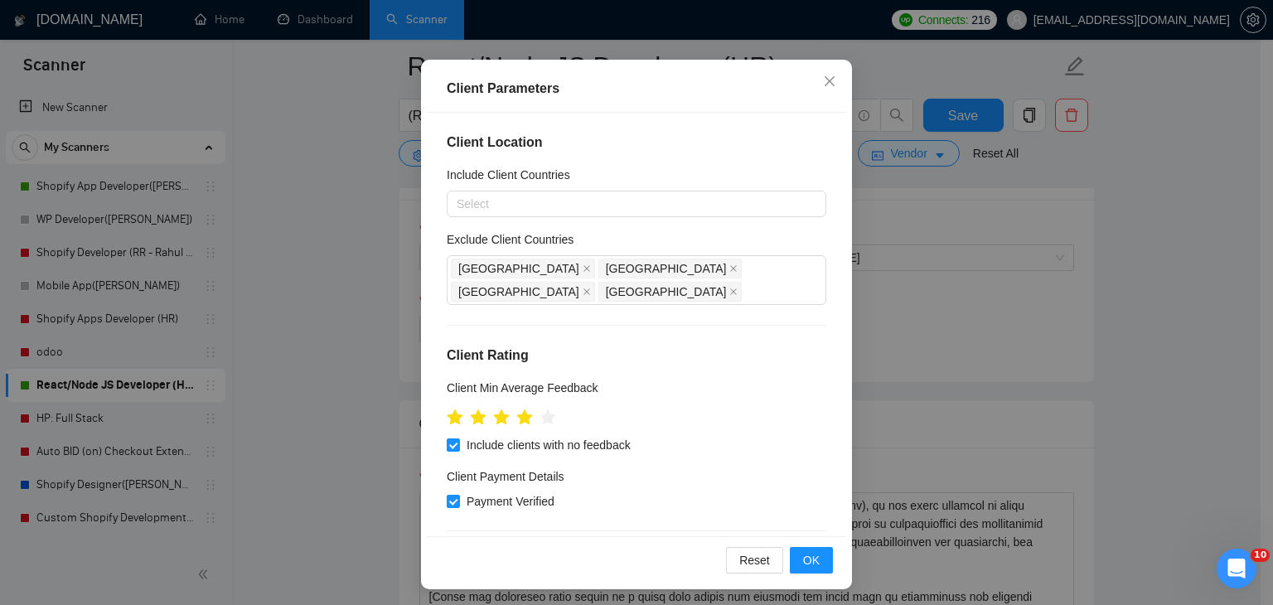
scroll to position [114, 0]
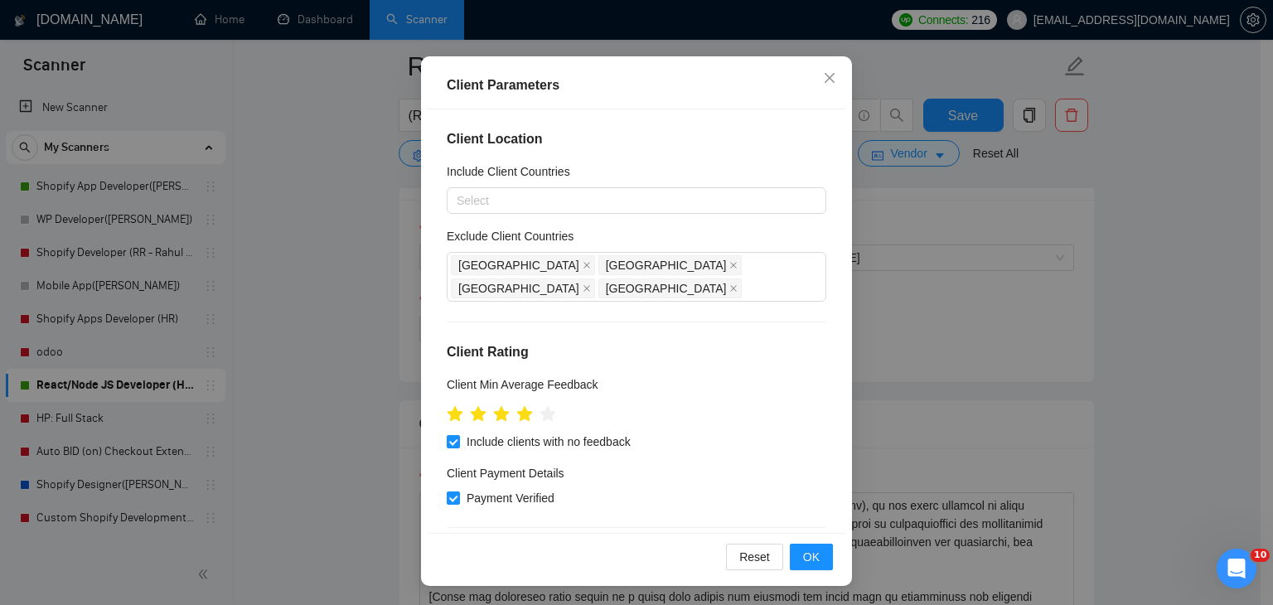
drag, startPoint x: 792, startPoint y: 224, endPoint x: 818, endPoint y: 133, distance: 93.9
click at [792, 220] on div "Client Location Include Client Countries Select Exclude Client Countries [GEOGR…" at bounding box center [636, 320] width 419 height 423
click at [835, 75] on span "Close" at bounding box center [829, 78] width 45 height 45
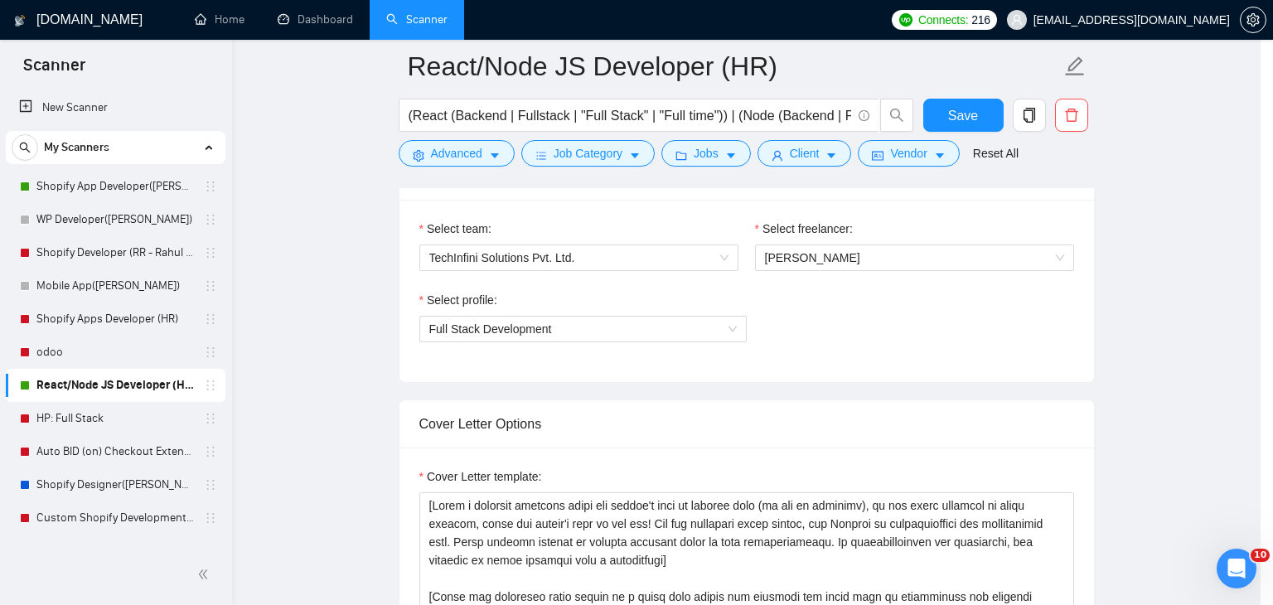
scroll to position [43, 0]
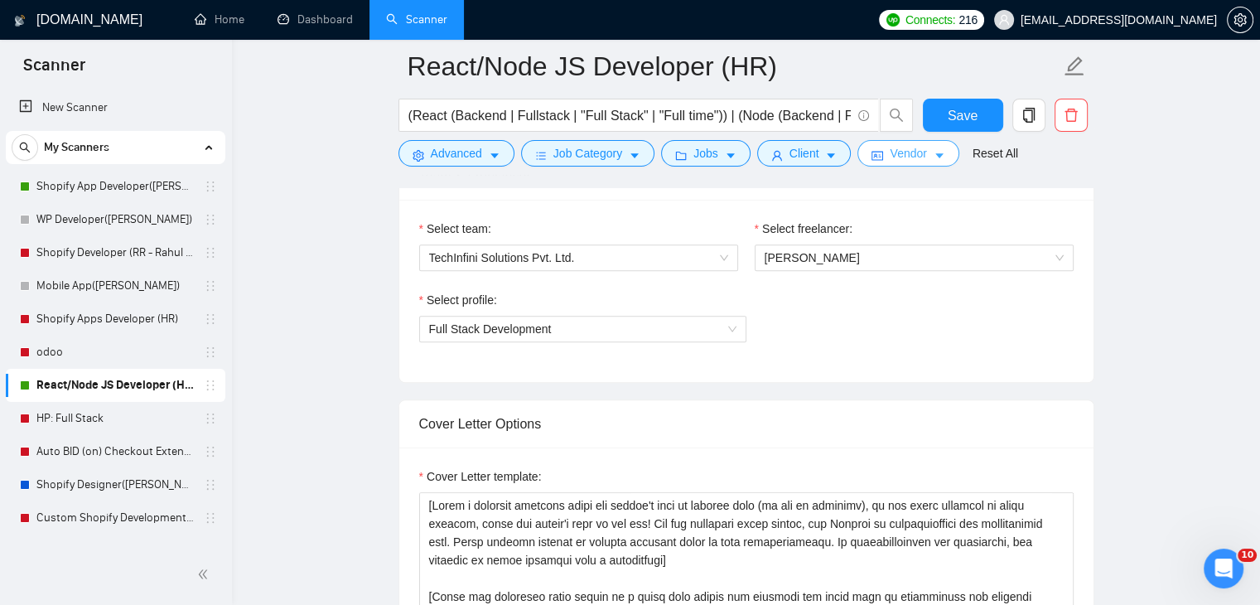
click at [894, 152] on span "Vendor" at bounding box center [908, 153] width 36 height 18
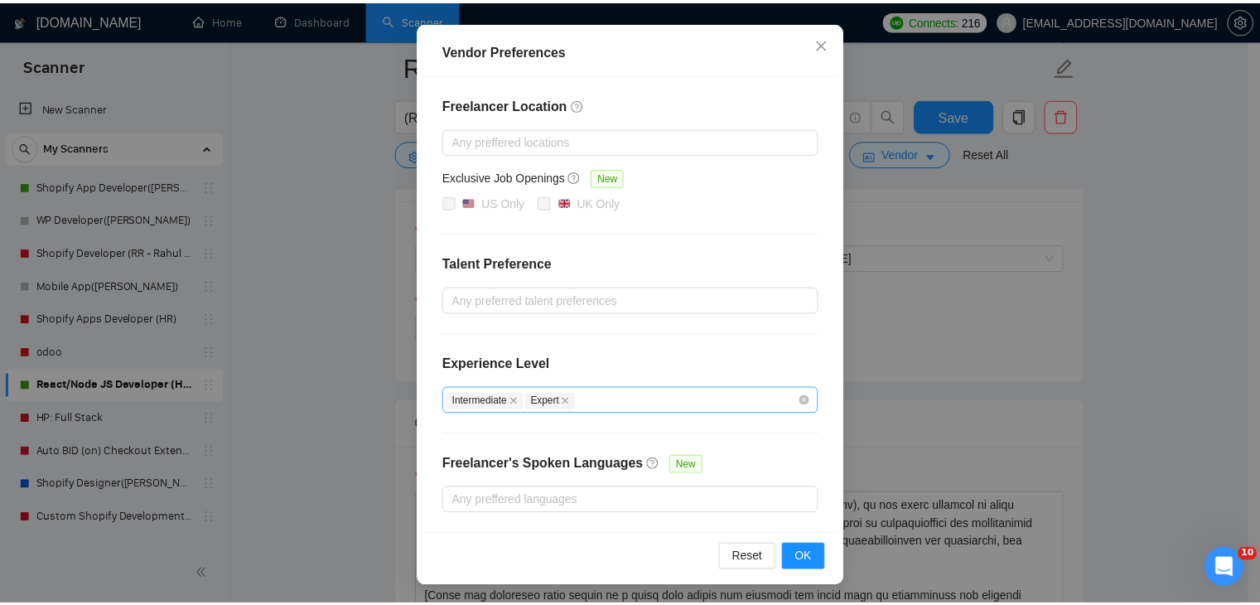
scroll to position [0, 0]
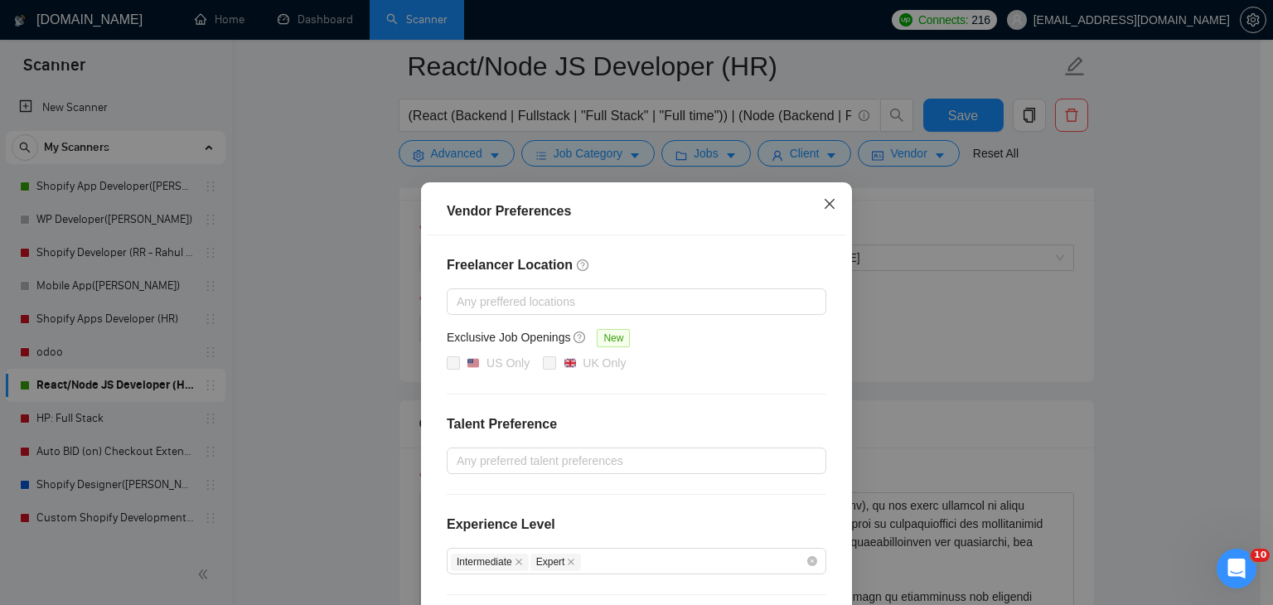
click at [823, 206] on icon "close" at bounding box center [829, 203] width 13 height 13
